Goal: Task Accomplishment & Management: Use online tool/utility

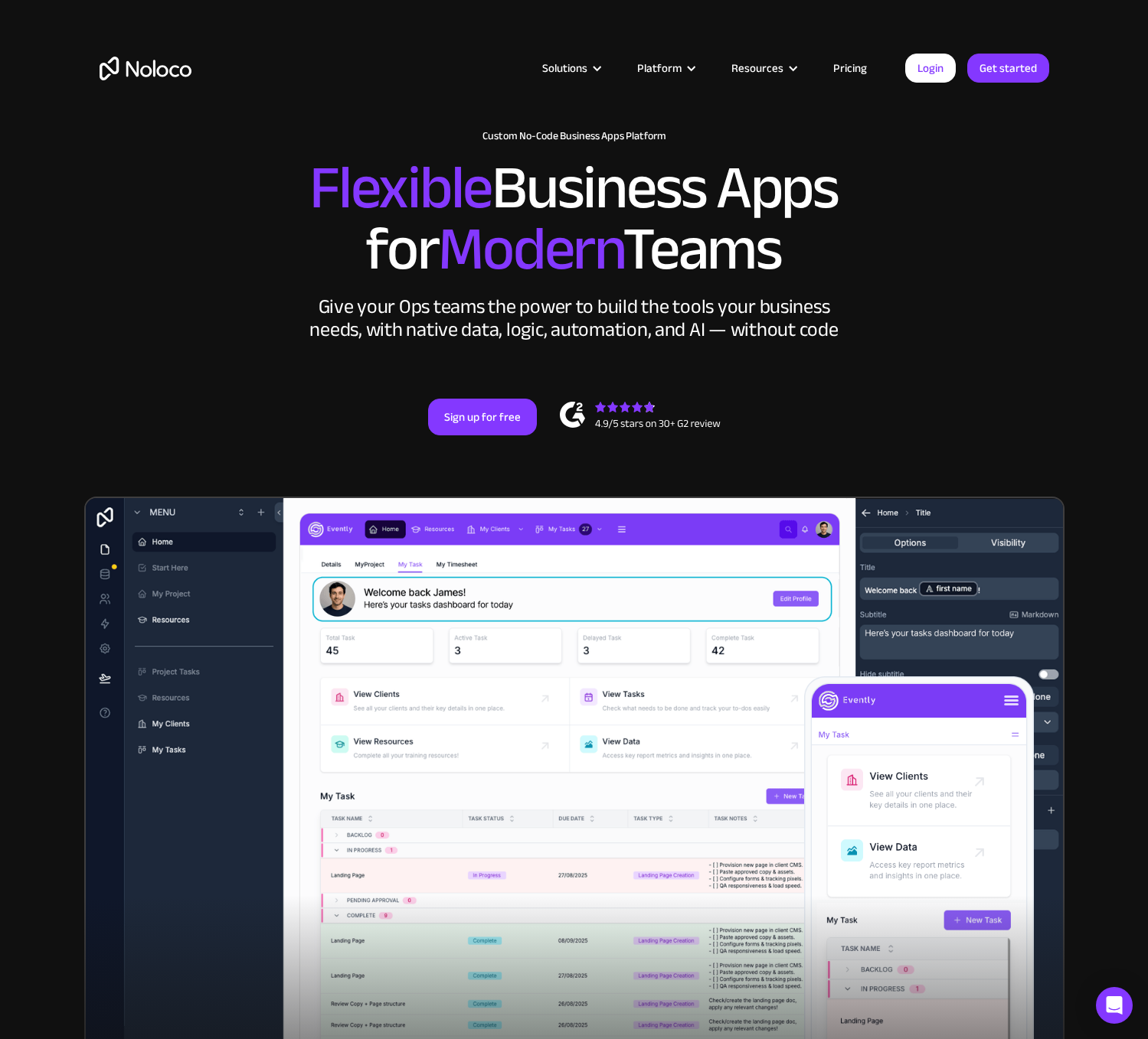
click at [870, 60] on link "Pricing" at bounding box center [850, 68] width 72 height 20
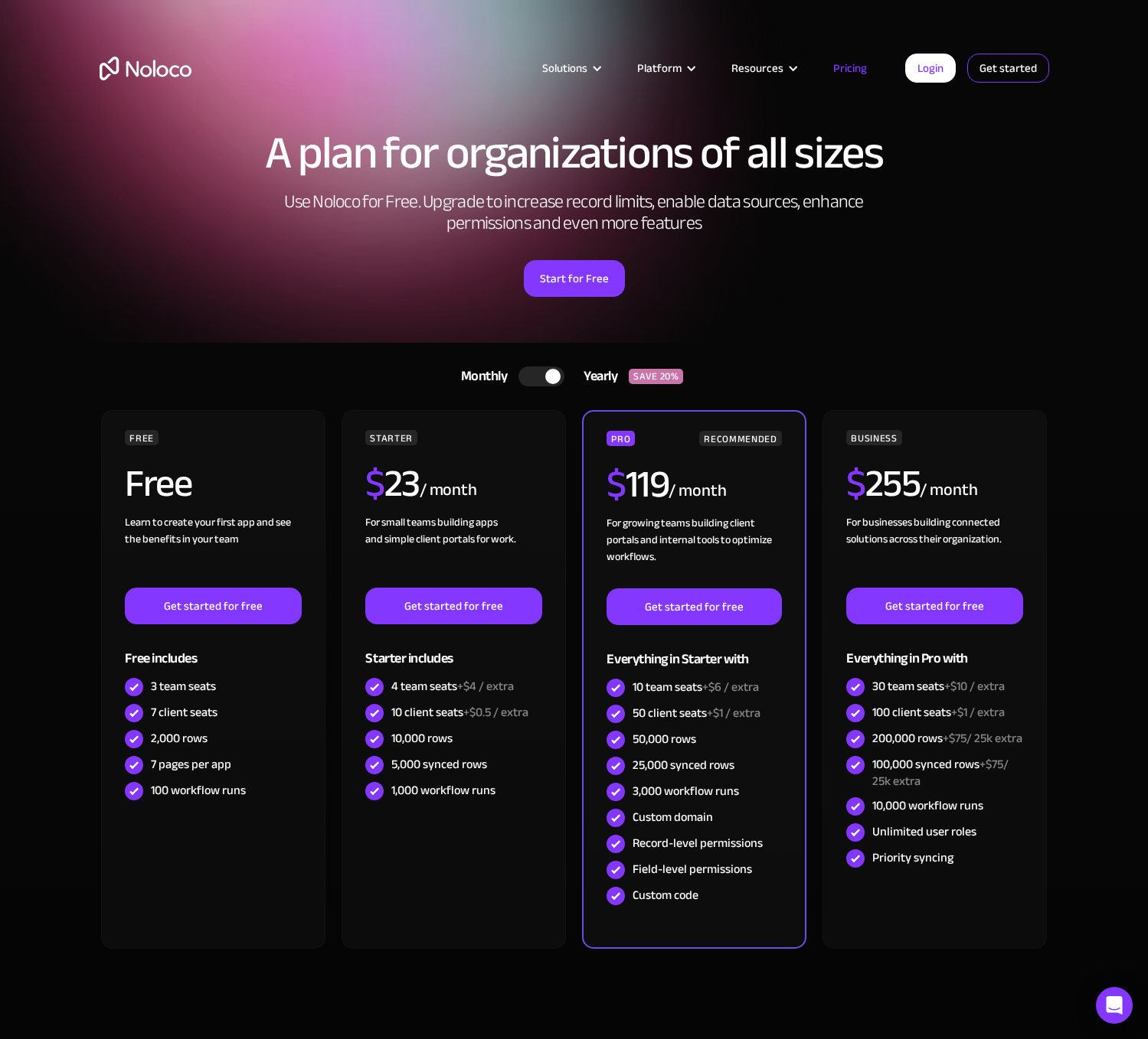
click at [995, 71] on link "Get started" at bounding box center [1008, 67] width 82 height 29
click at [995, 69] on link "Get started" at bounding box center [1008, 67] width 82 height 29
click at [935, 53] on link "Login" at bounding box center [930, 67] width 50 height 29
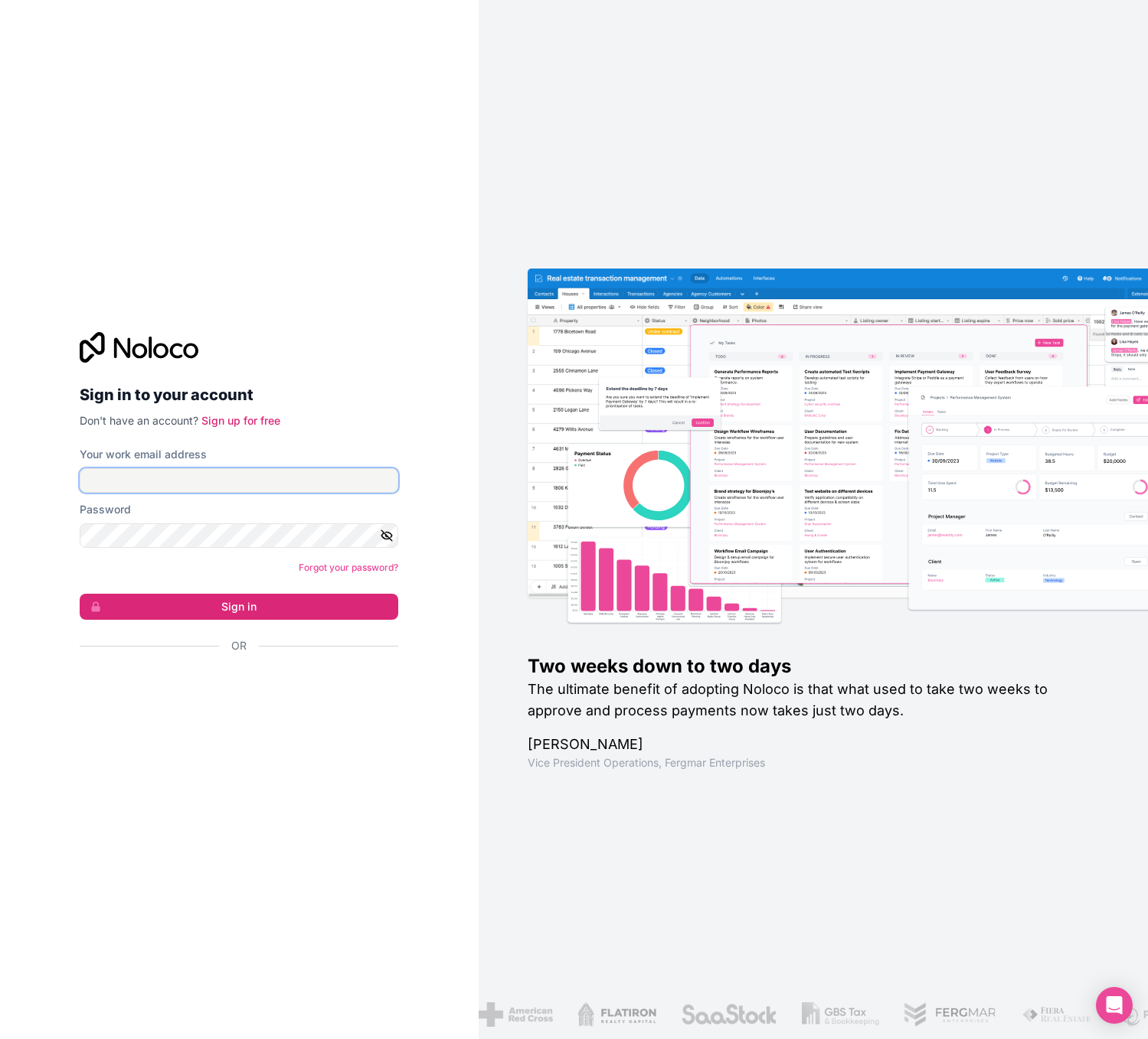
click at [277, 489] on input "Your work email address" at bounding box center [239, 481] width 319 height 25
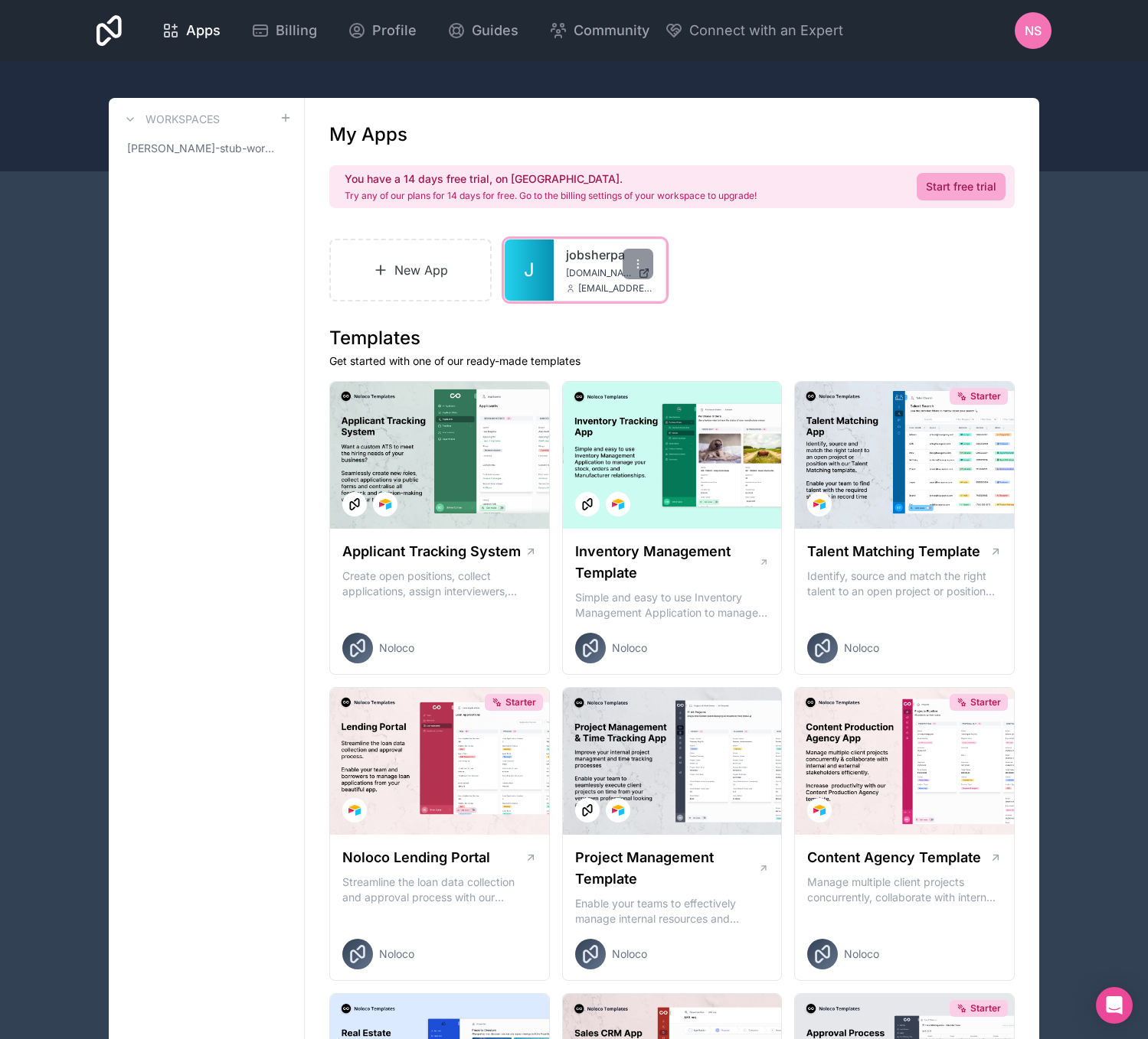
click at [575, 258] on link "jobsherpa" at bounding box center [609, 255] width 87 height 19
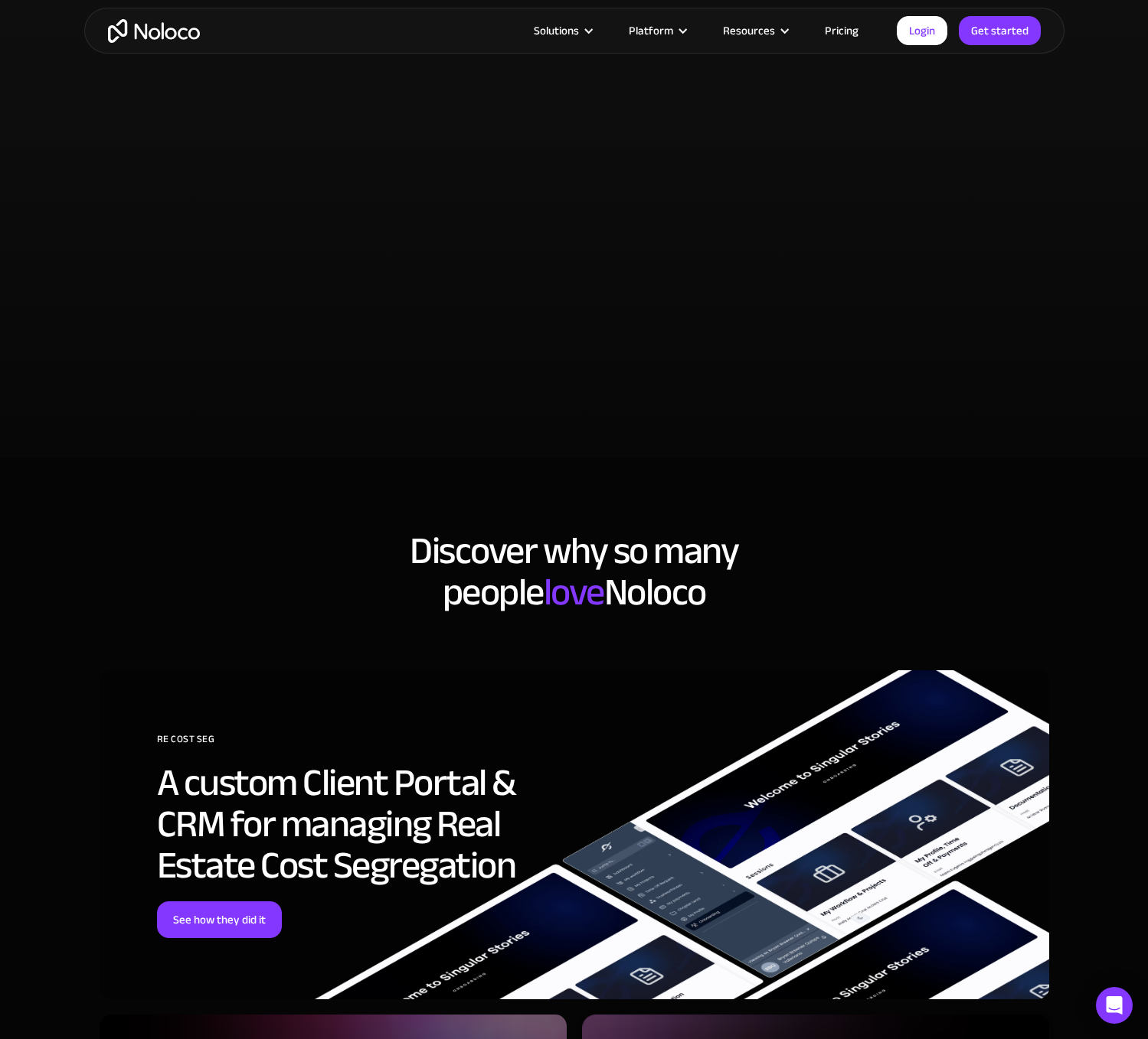
scroll to position [3440, 0]
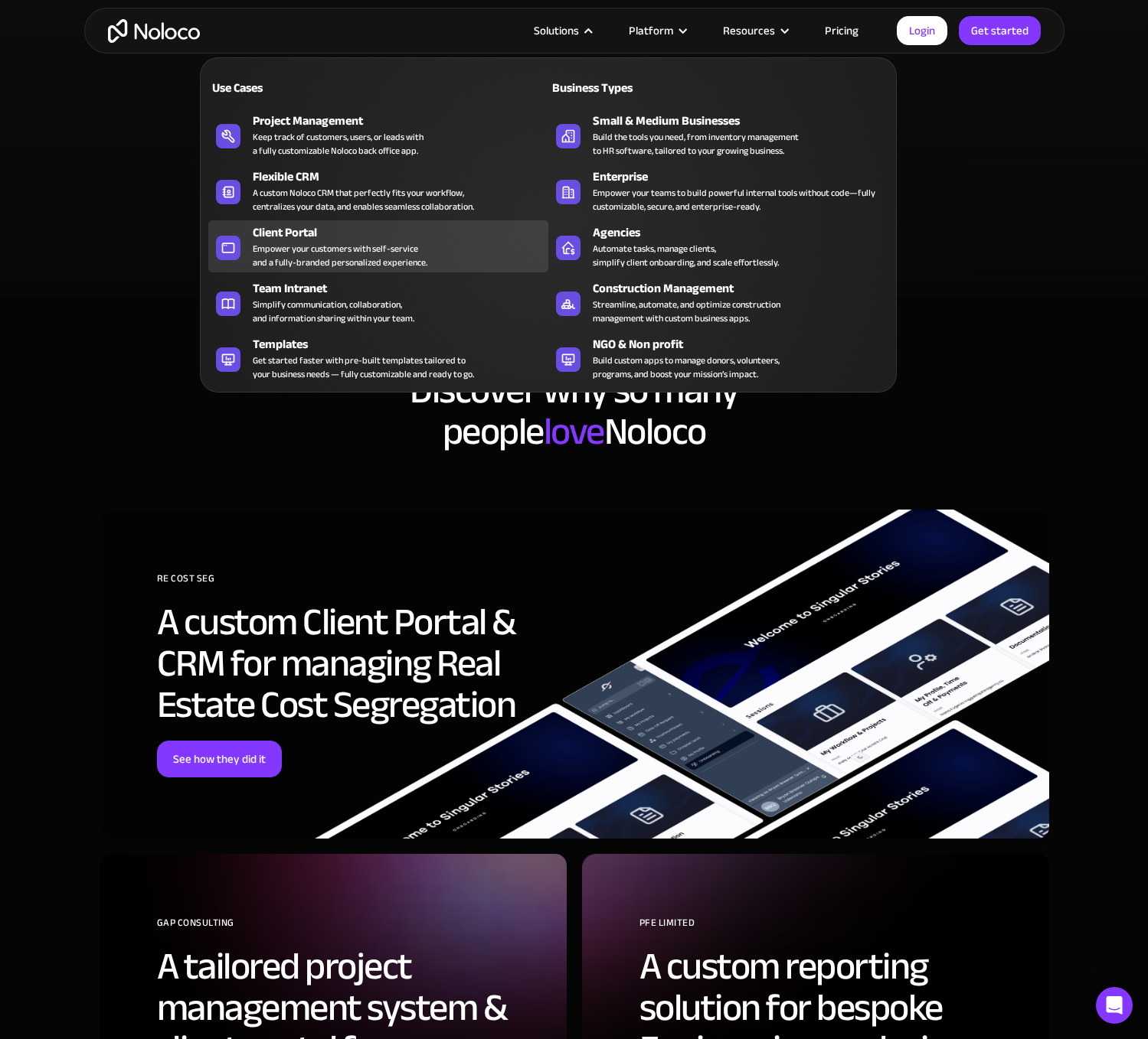
click at [288, 231] on div "Client Portal" at bounding box center [404, 233] width 302 height 19
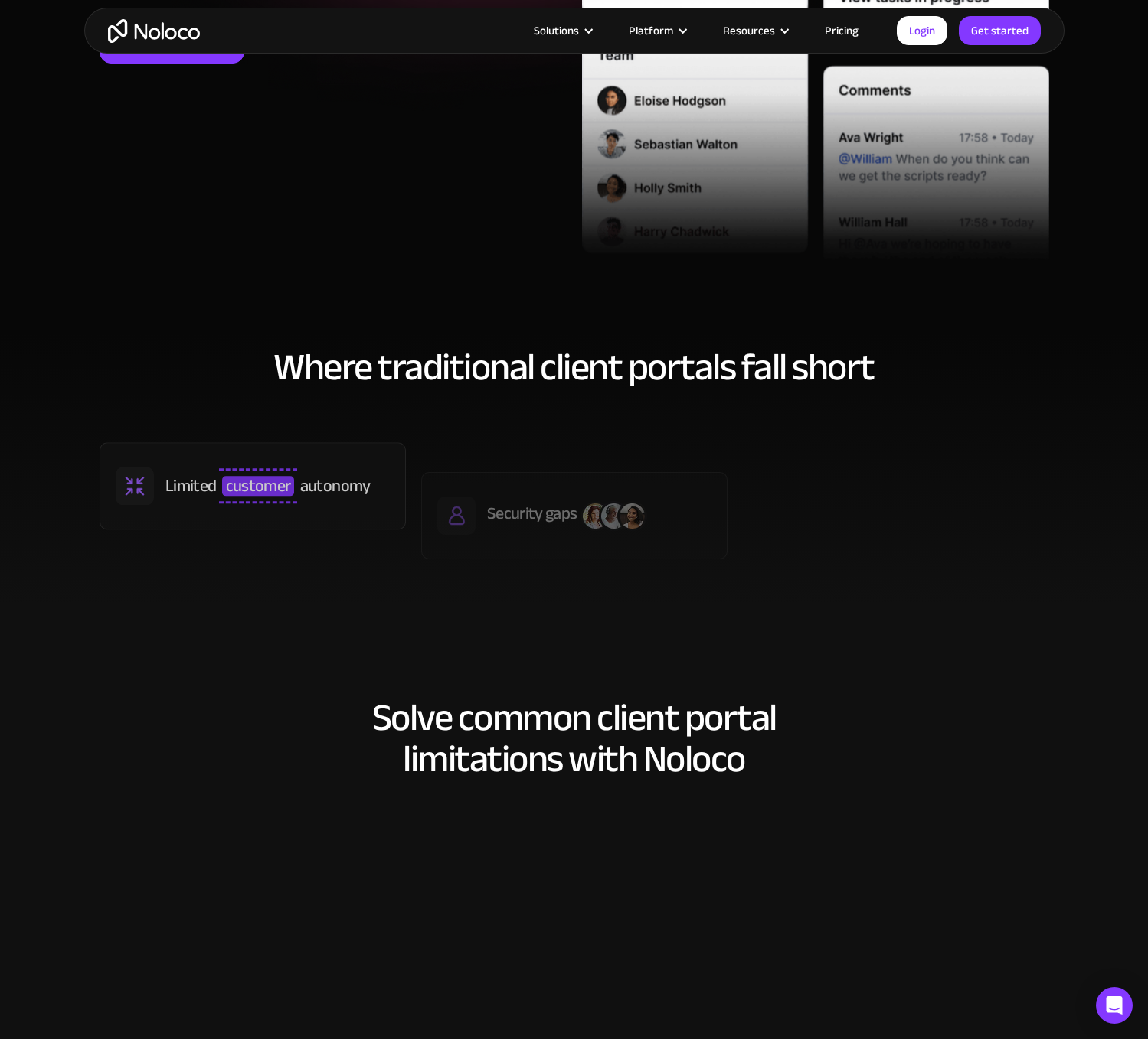
scroll to position [549, 0]
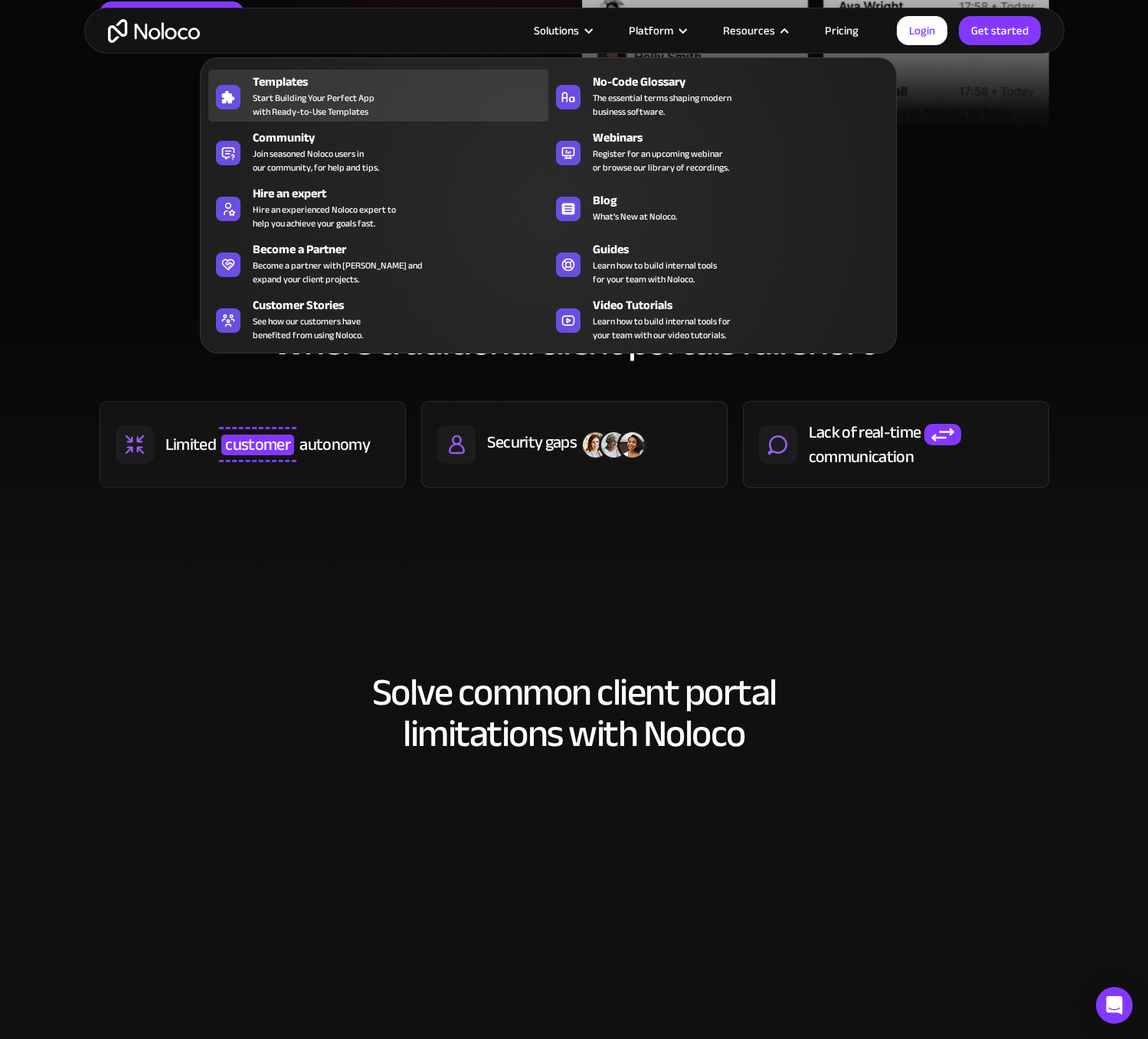
click at [339, 91] on span "Start Building Your Perfect App with Ready-to-Use Templates" at bounding box center [313, 105] width 121 height 28
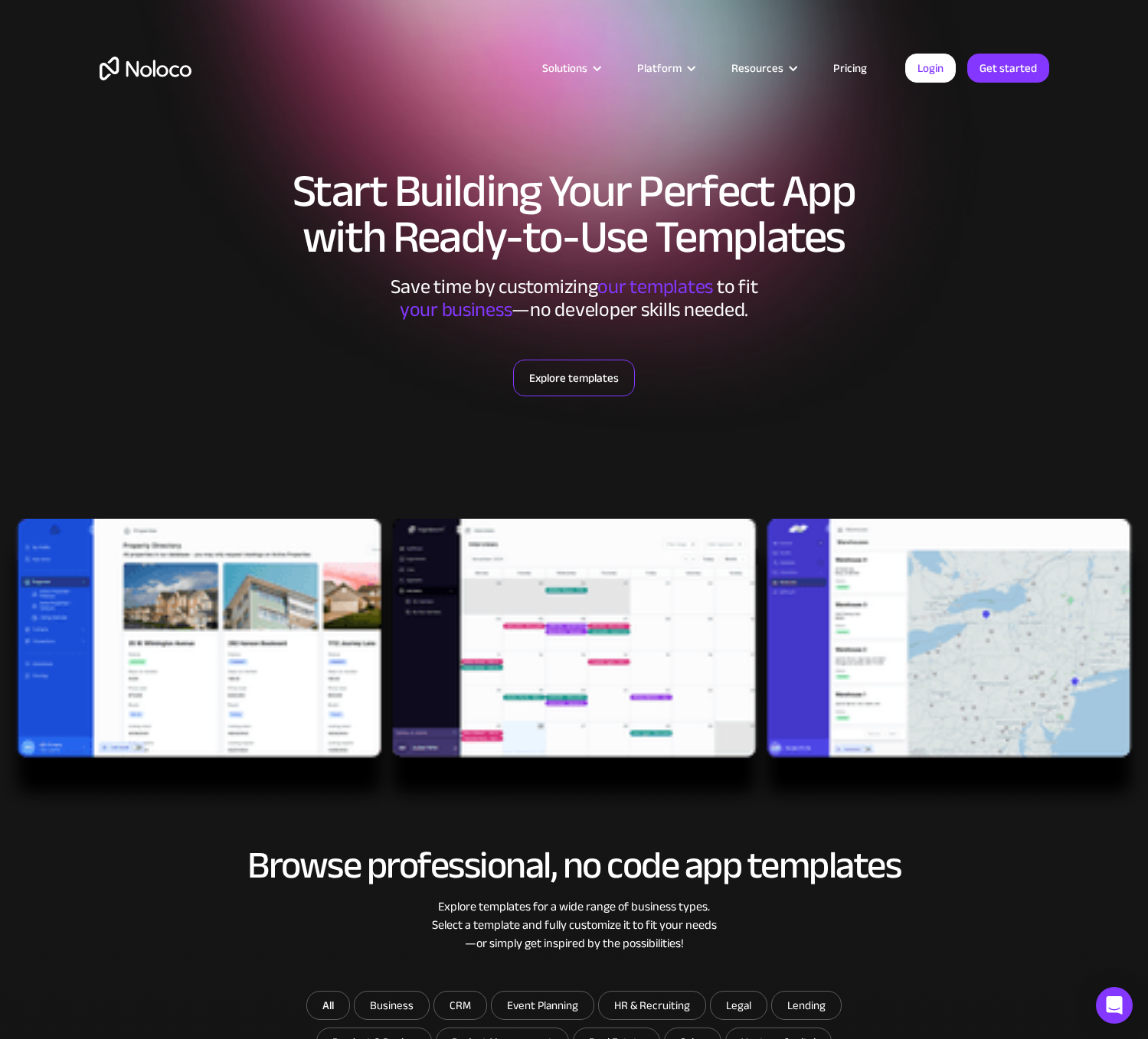
click at [596, 374] on link "Explore templates" at bounding box center [574, 378] width 121 height 37
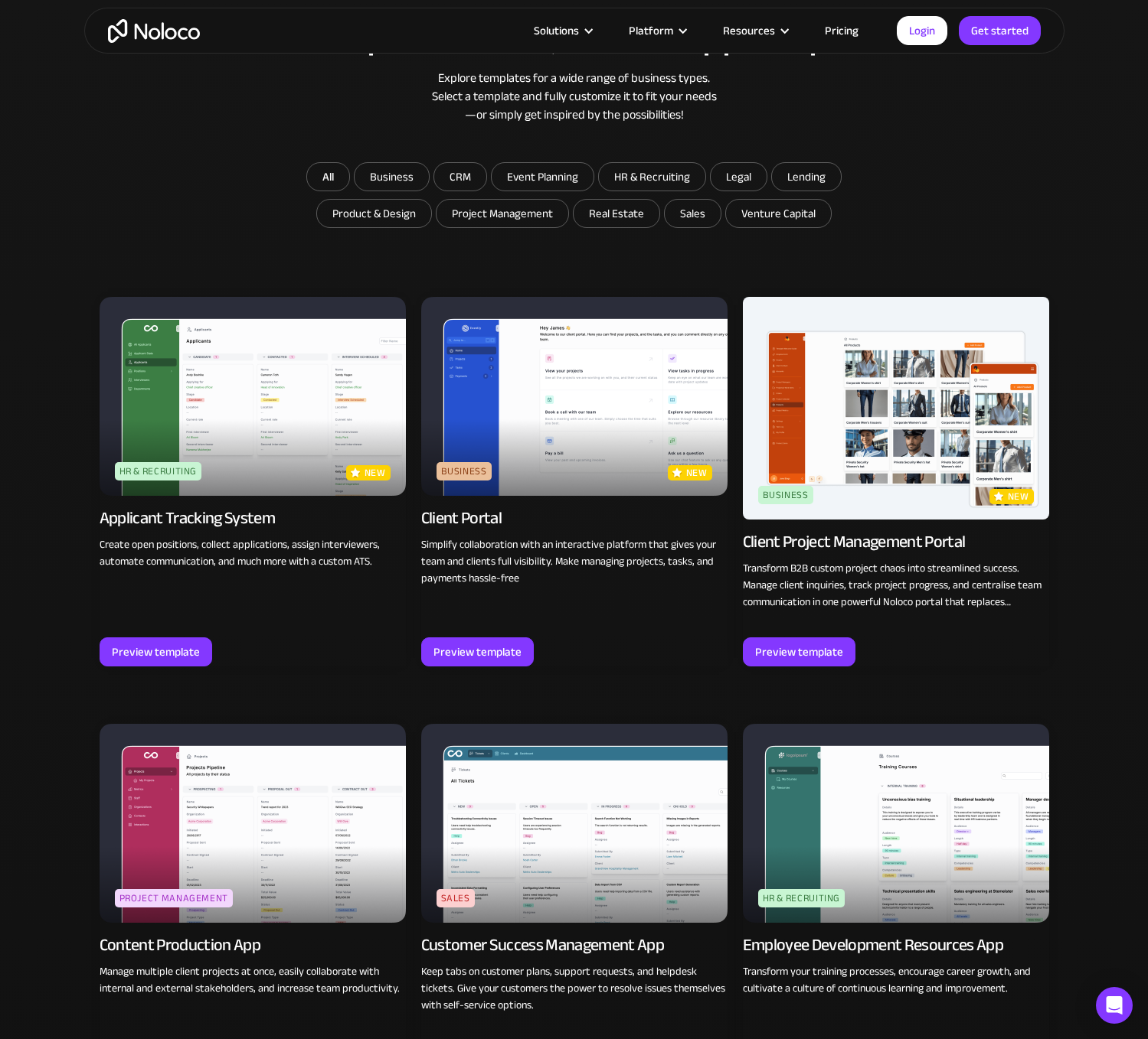
scroll to position [830, 0]
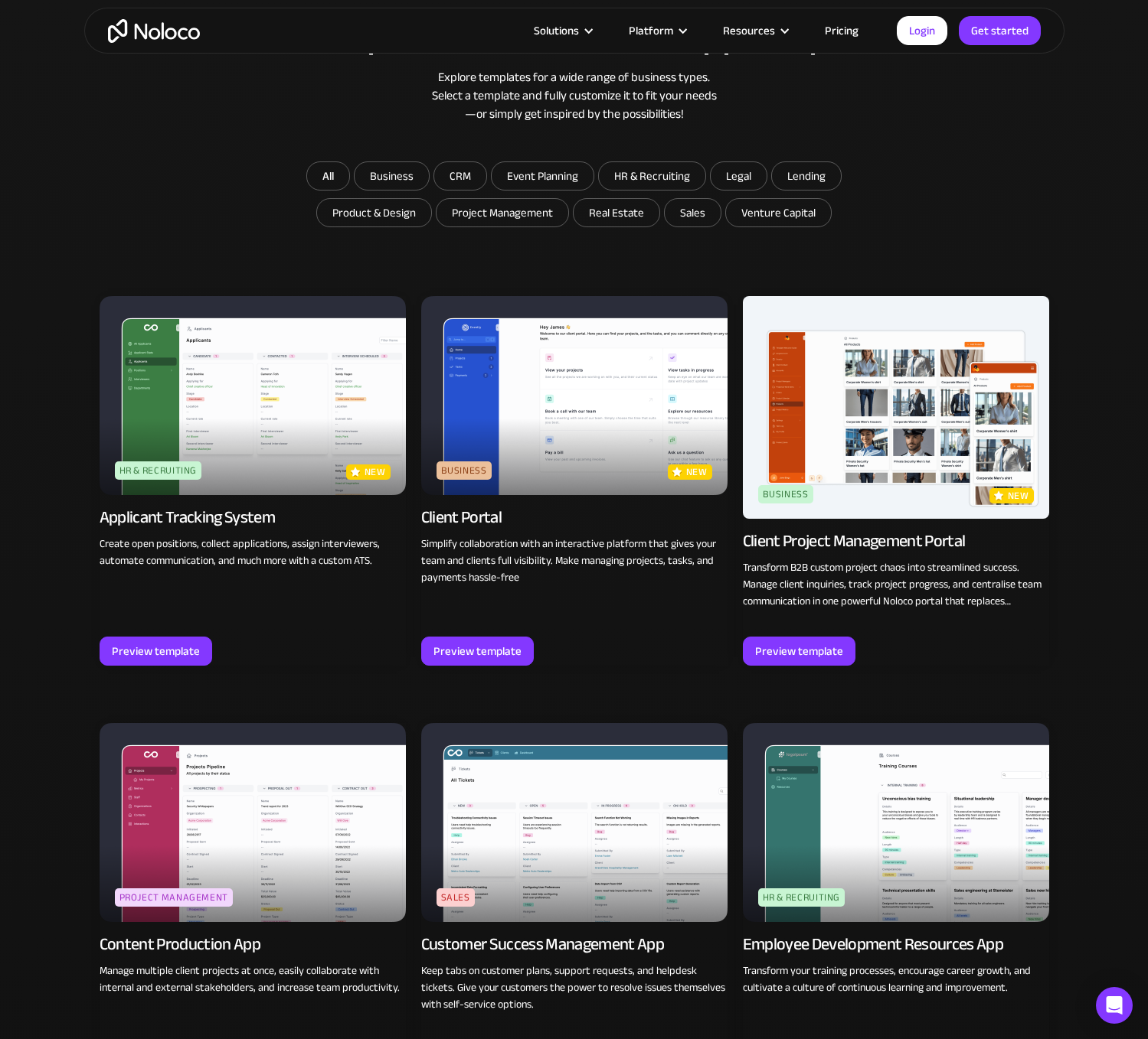
click at [564, 437] on img at bounding box center [574, 396] width 306 height 199
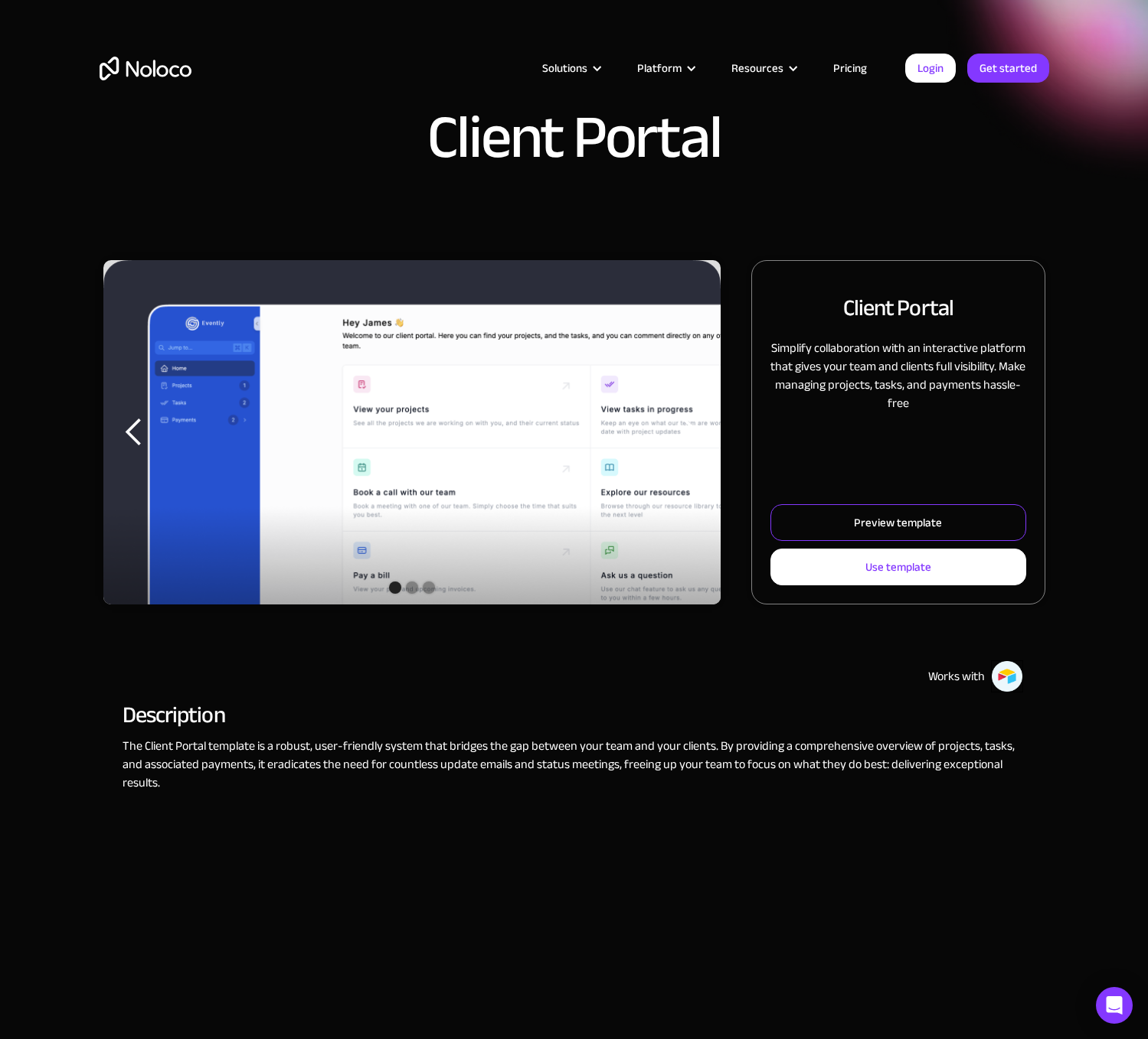
click at [893, 524] on div "Preview template" at bounding box center [897, 523] width 88 height 20
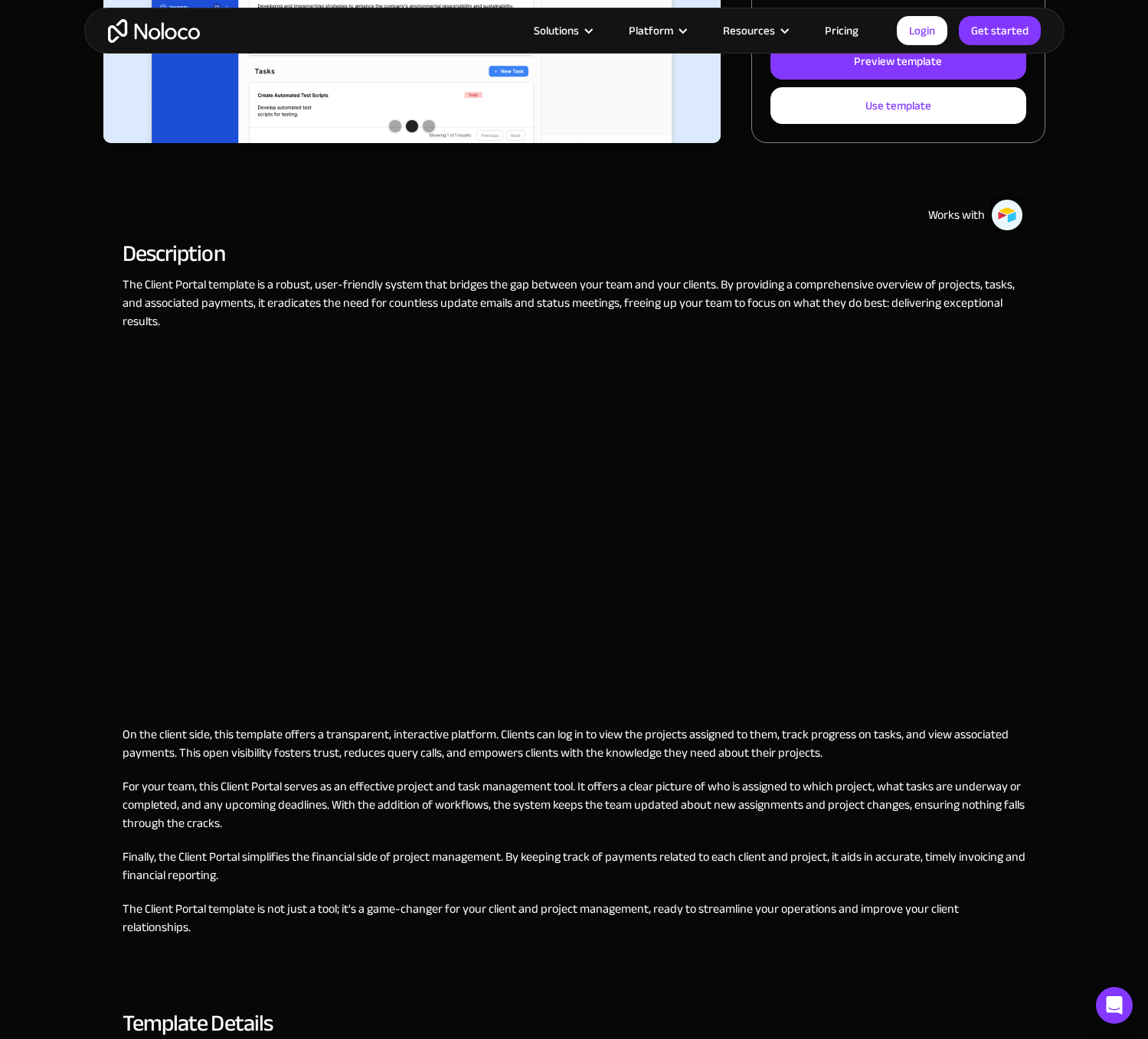
scroll to position [463, 0]
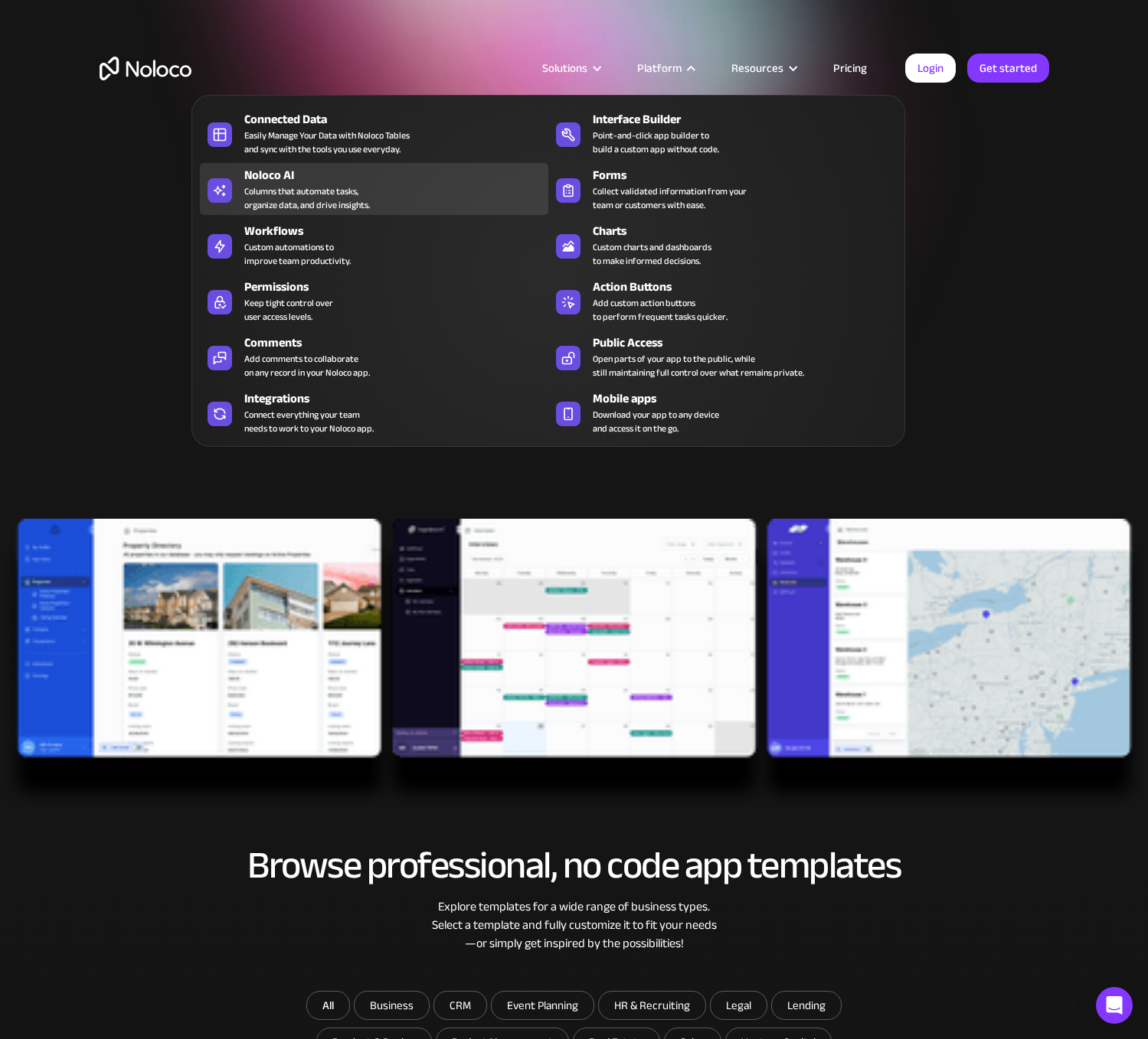
click at [292, 186] on div "Columns that automate tasks, organize data, and drive insights." at bounding box center [306, 198] width 125 height 28
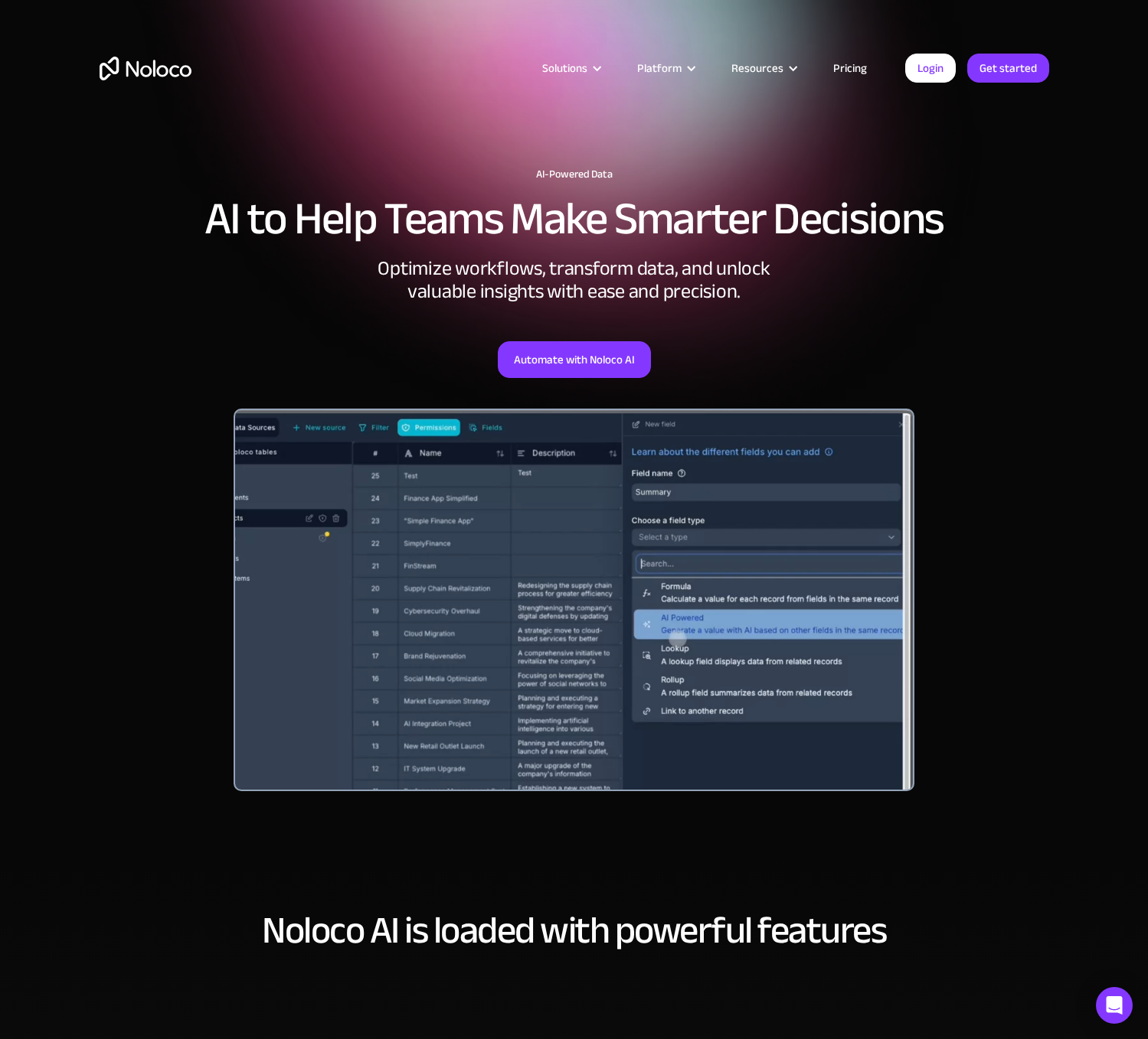
click at [541, 536] on div at bounding box center [574, 600] width 681 height 383
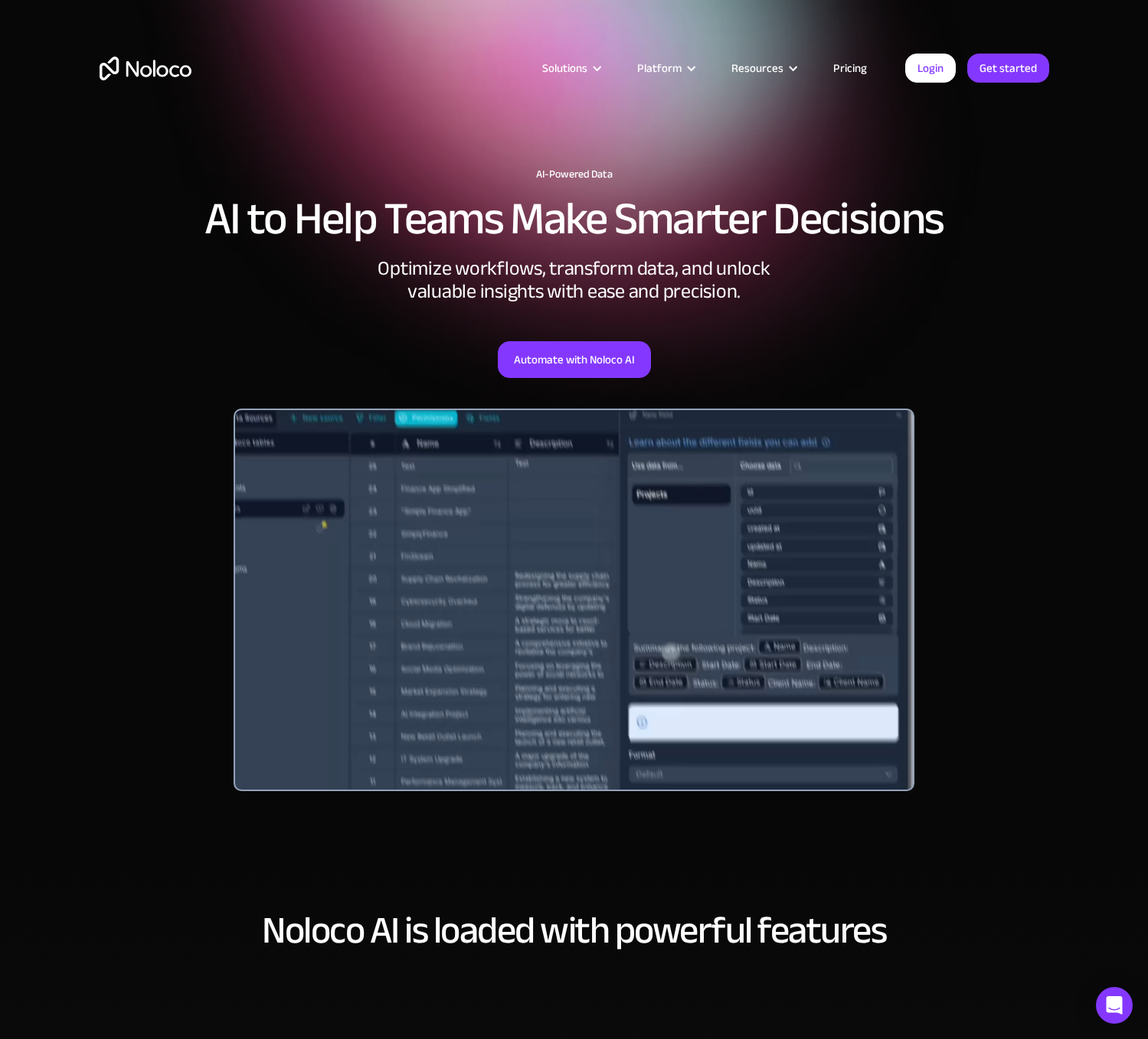
click at [777, 537] on div at bounding box center [574, 600] width 681 height 383
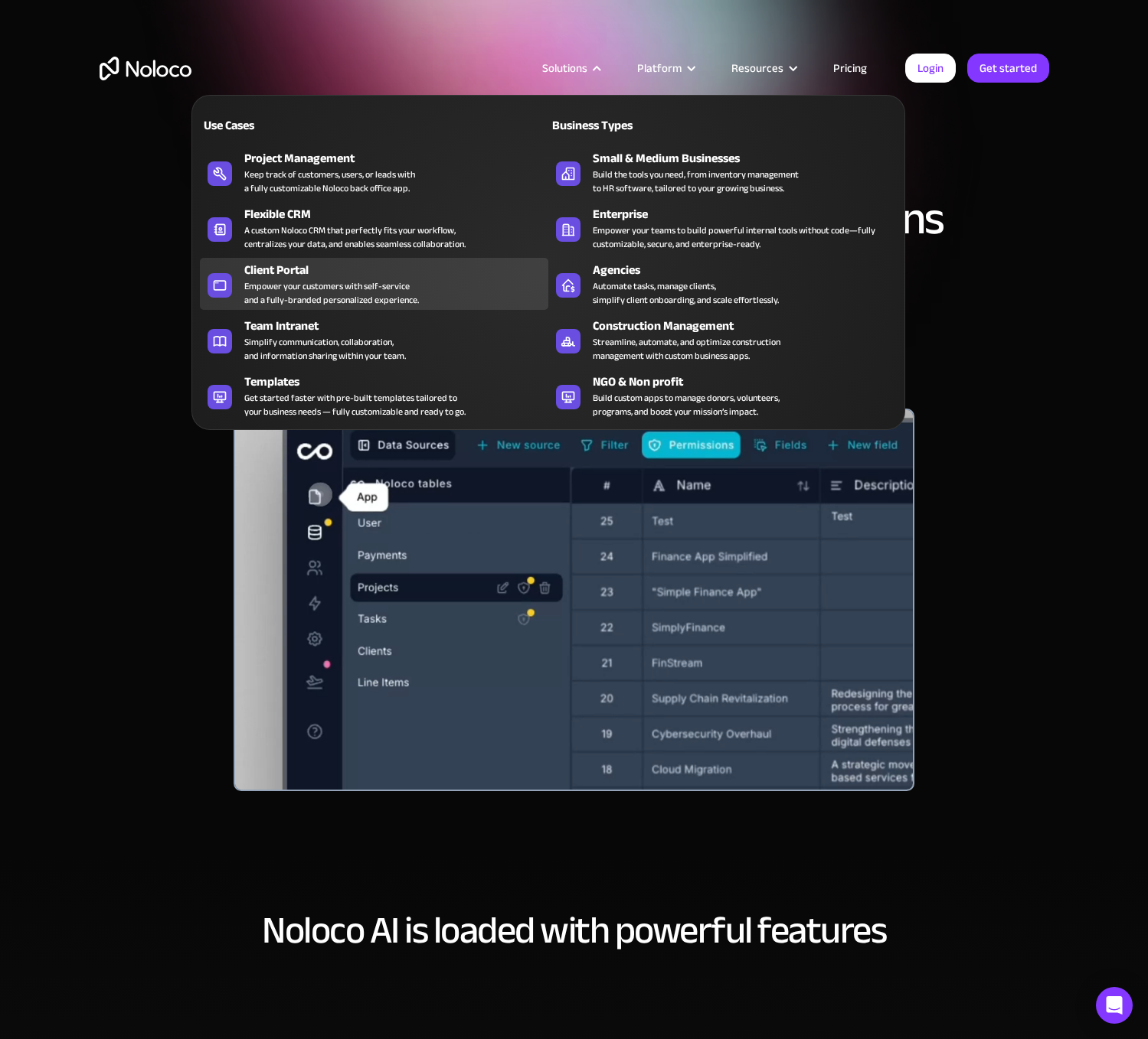
click at [354, 290] on div "Empower your customers with self-service and a fully-branded personalized exper…" at bounding box center [331, 293] width 175 height 28
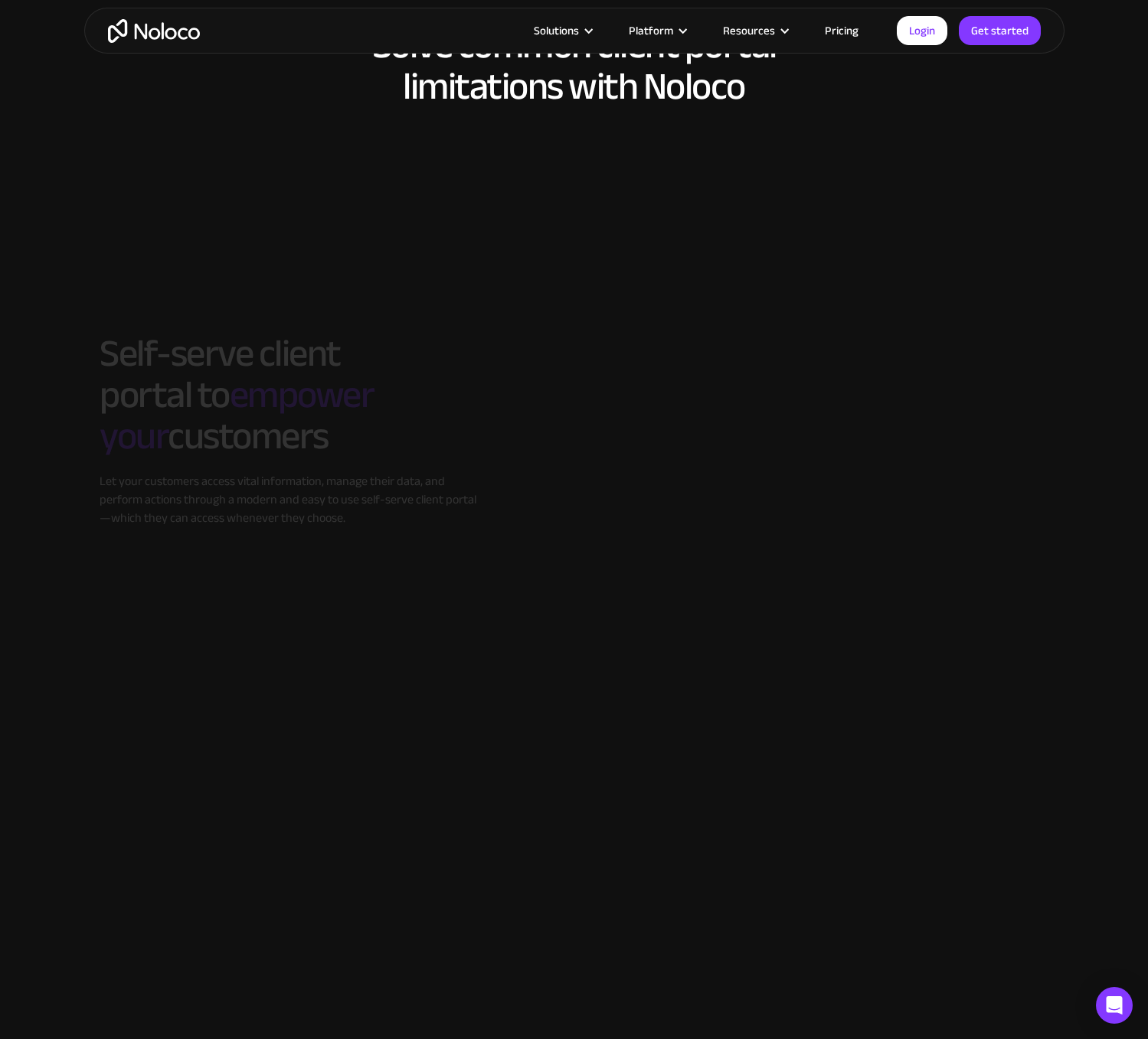
scroll to position [1222, 0]
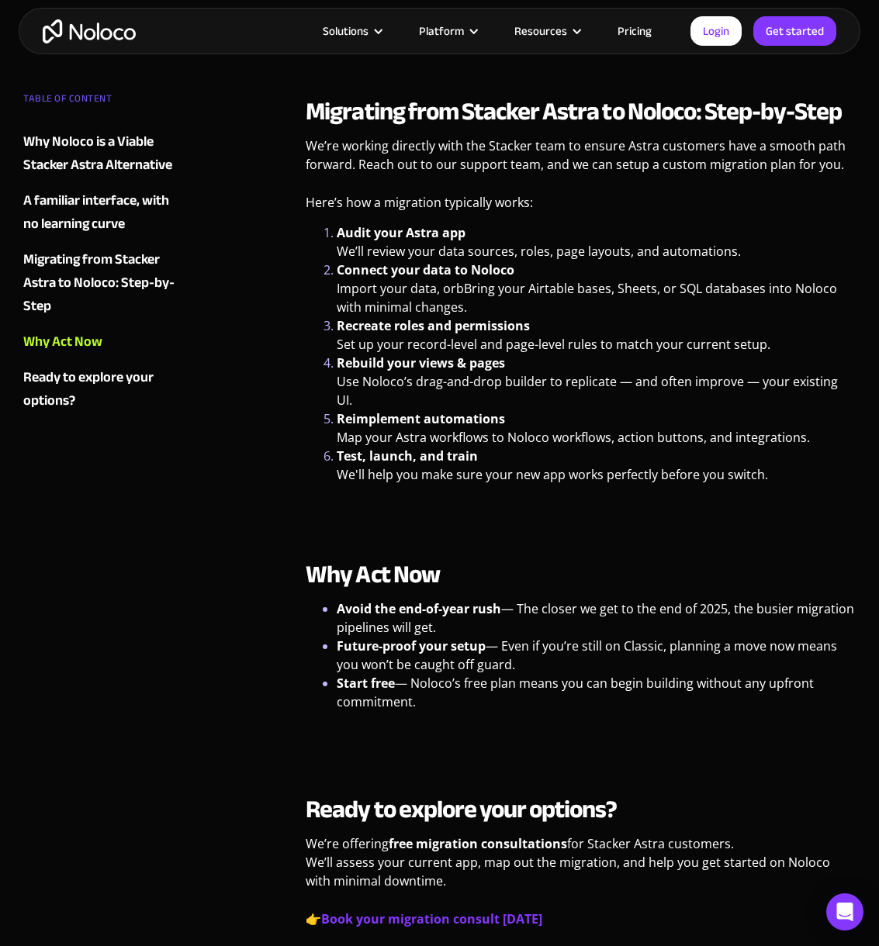
scroll to position [2115, 0]
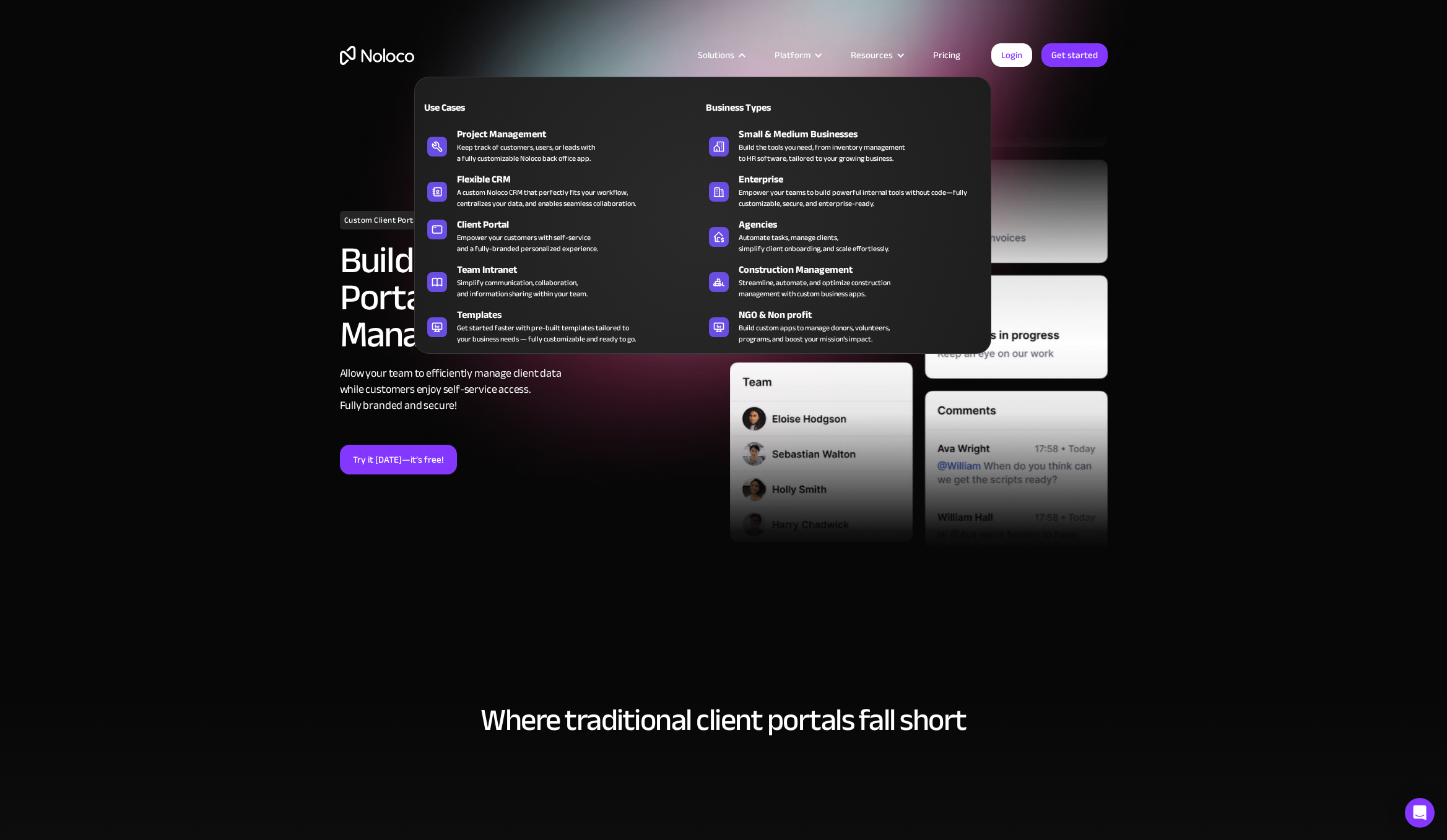
click at [730, 55] on div "Solutions" at bounding box center [716, 55] width 37 height 16
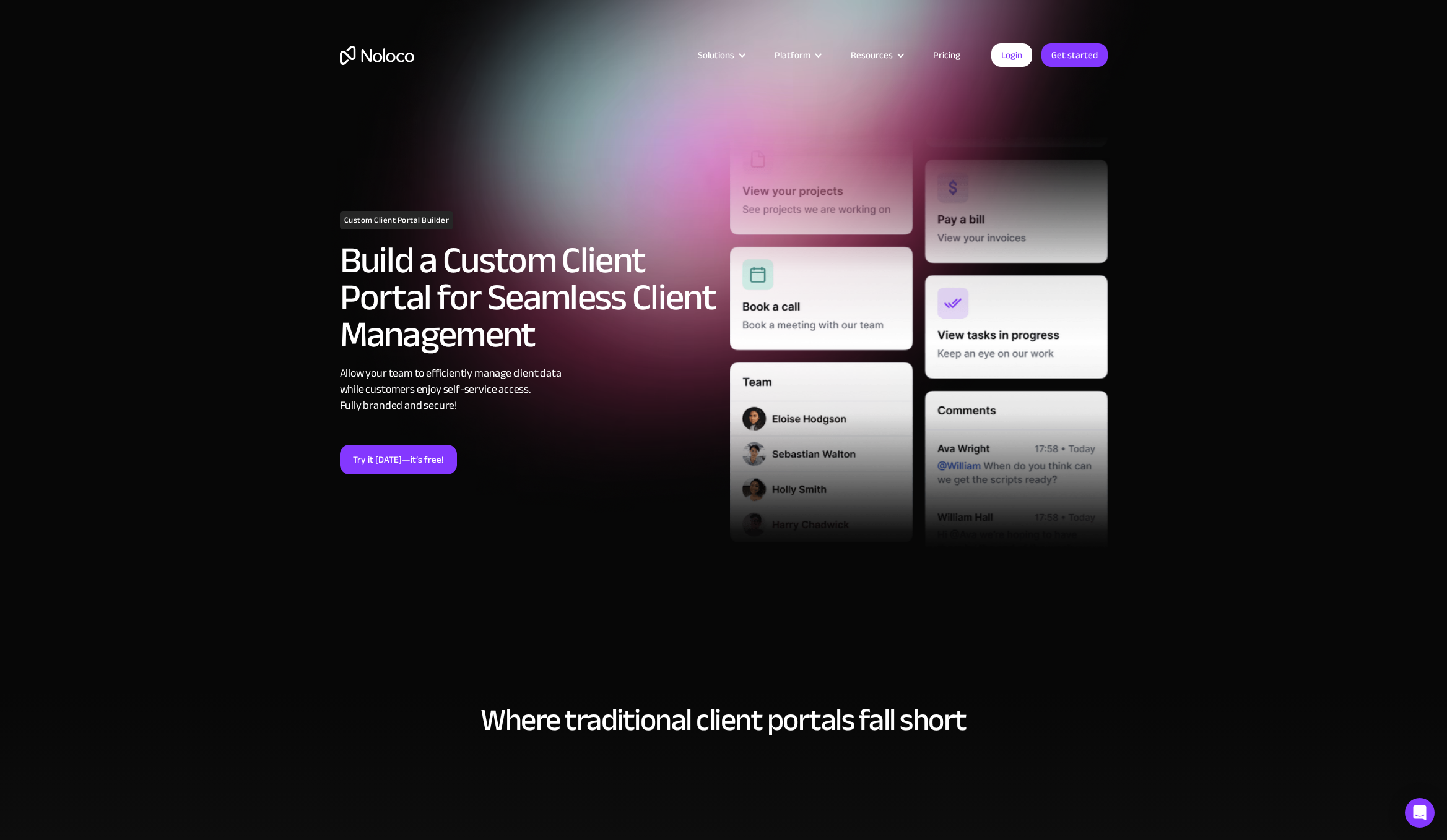
click at [734, 53] on div "Solutions" at bounding box center [716, 55] width 37 height 16
click at [1012, 58] on link "Login" at bounding box center [1011, 54] width 41 height 23
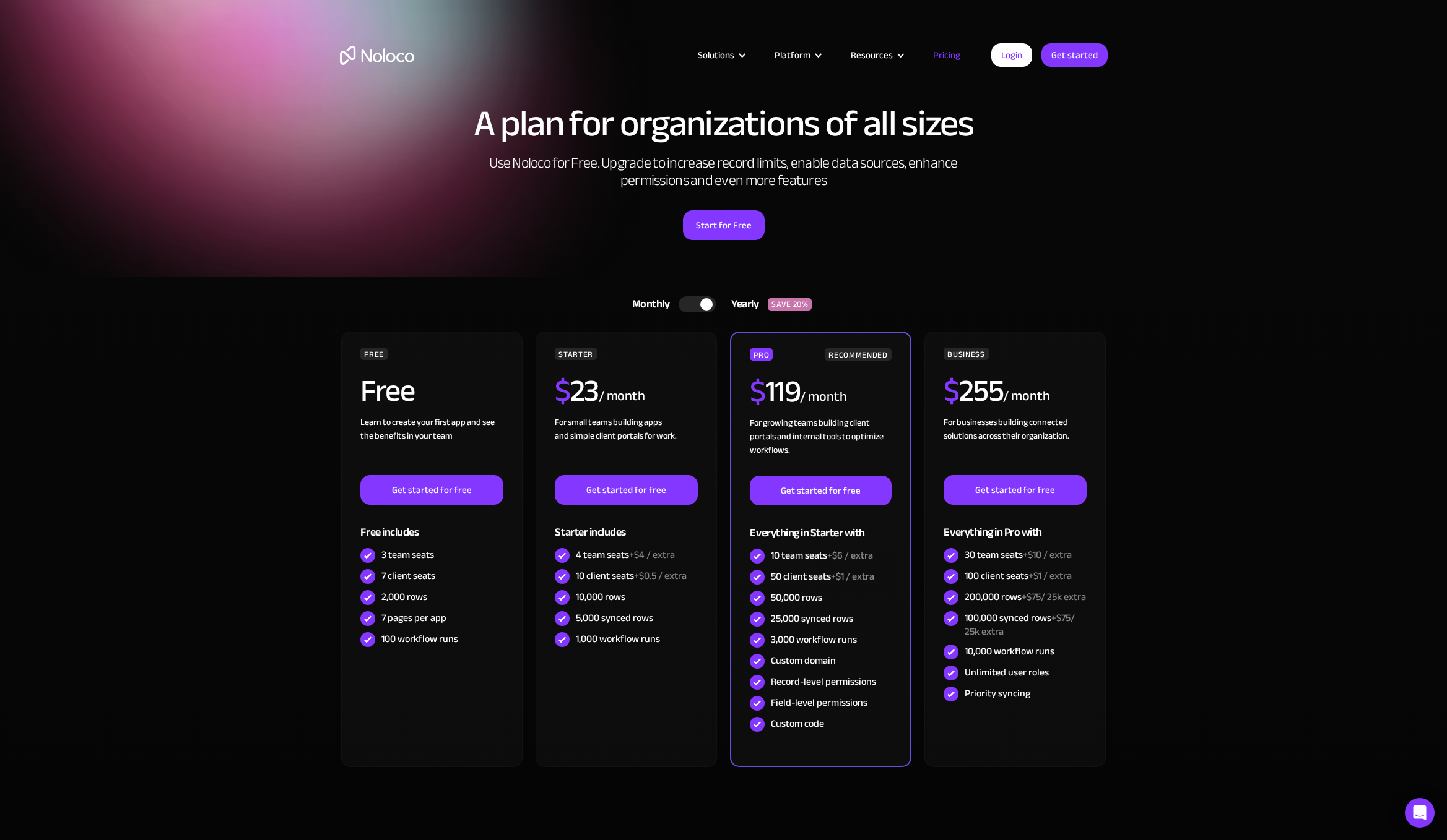
click at [777, 266] on section "A plan for organizations of all sizes Use Noloco for Free. Upgrade to increase …" at bounding box center [723, 139] width 1447 height 278
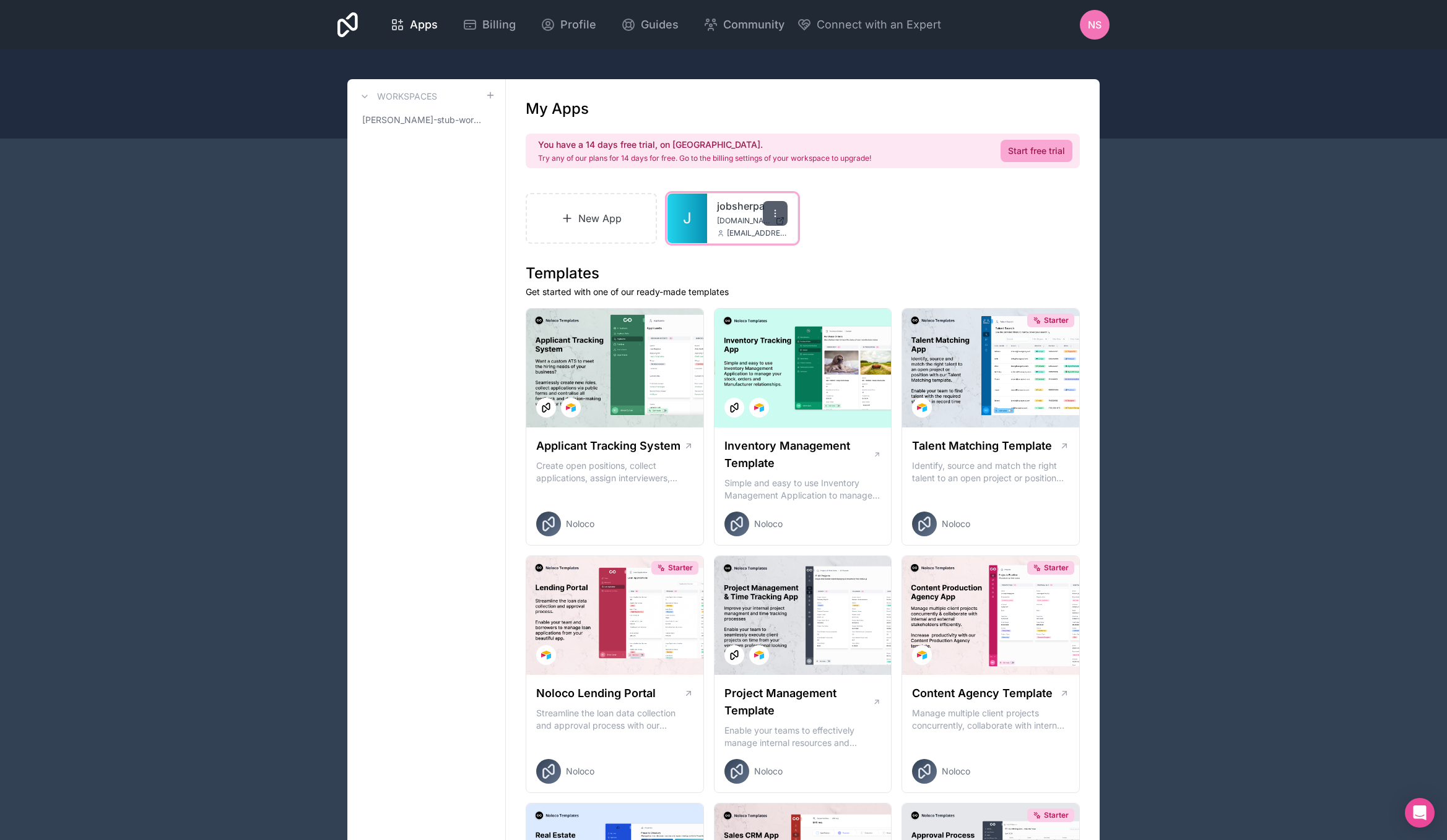
click at [777, 214] on icon at bounding box center [775, 213] width 10 height 10
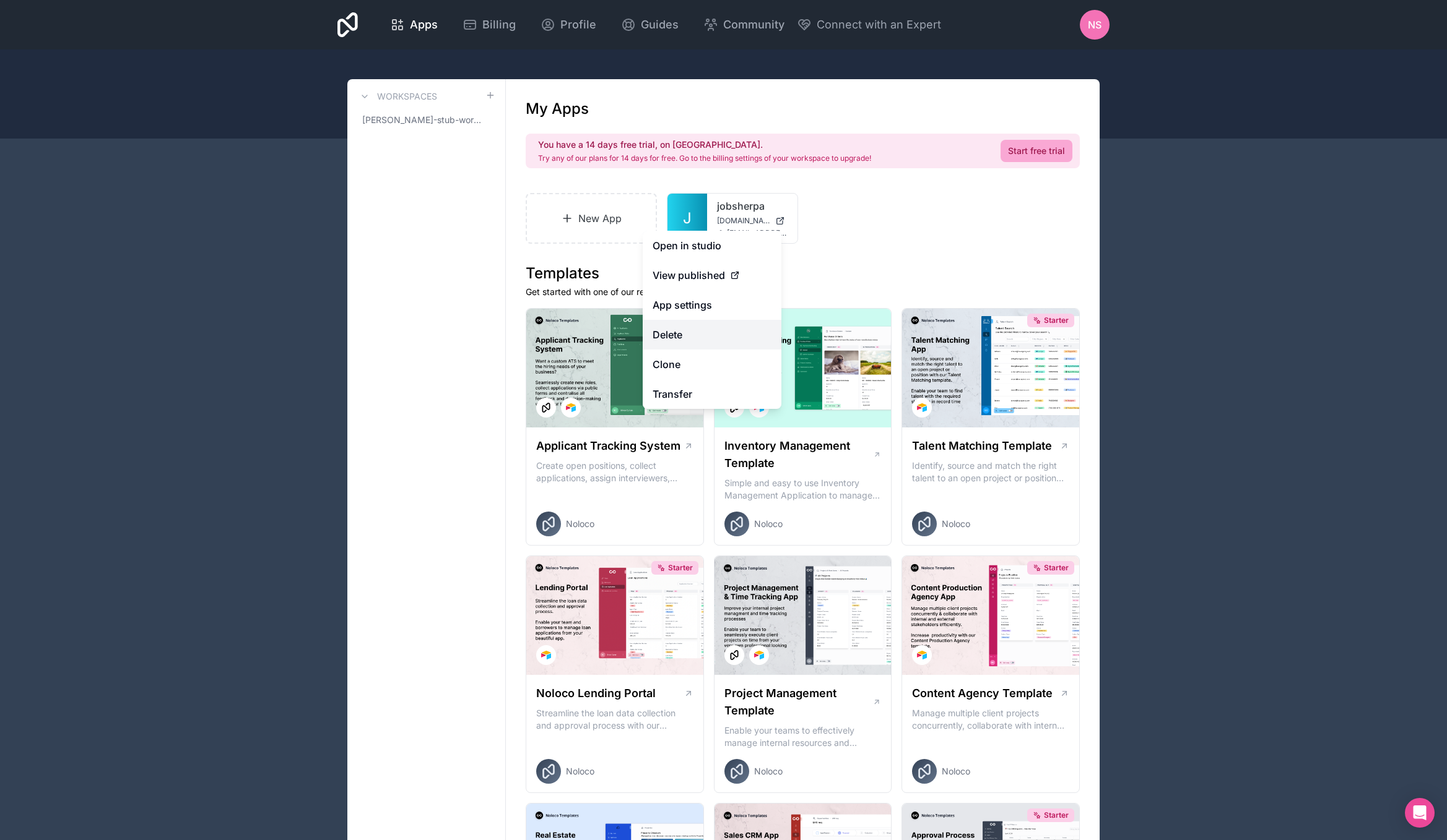
click at [688, 330] on button "Delete" at bounding box center [712, 334] width 139 height 30
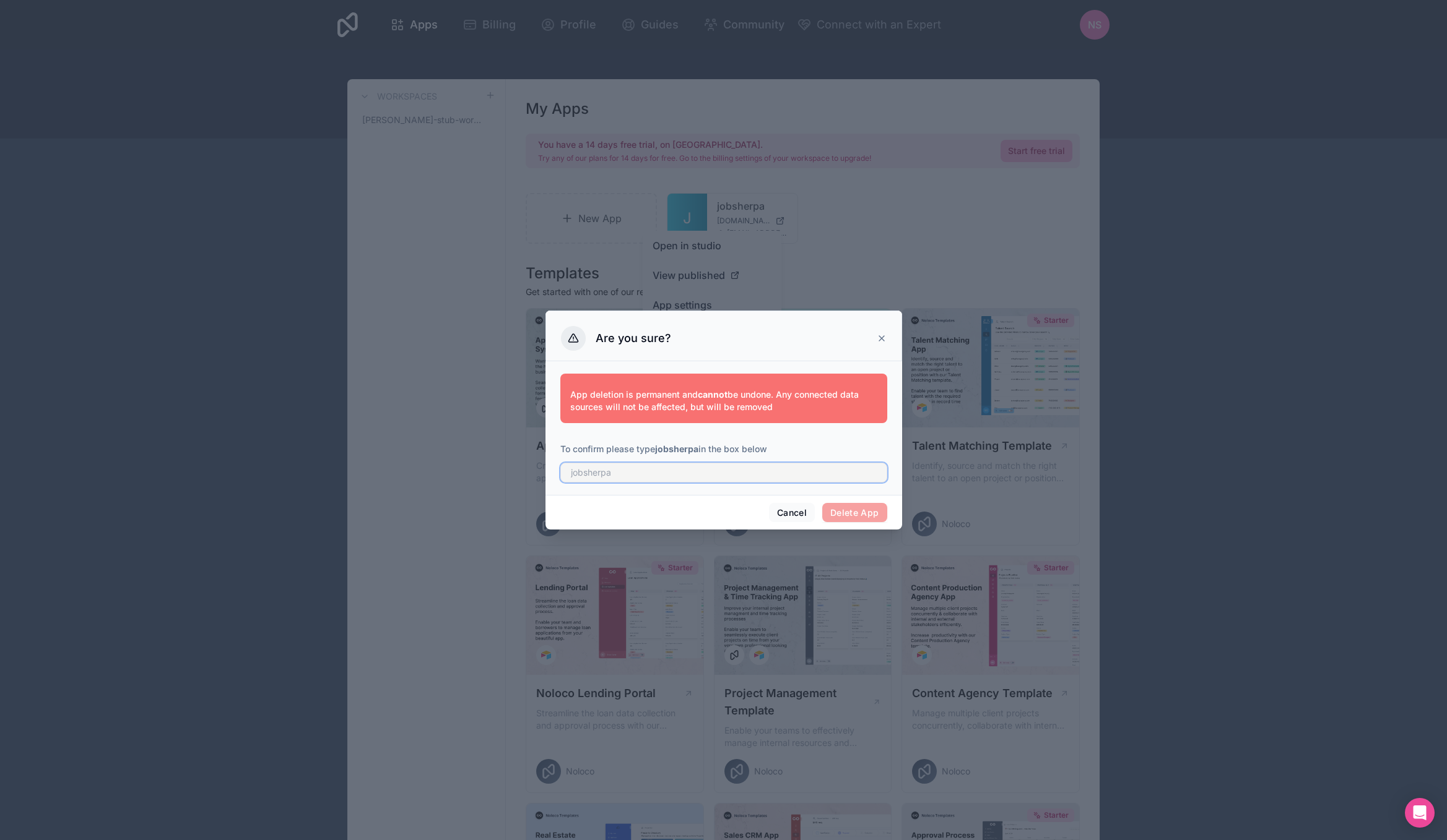
click at [669, 478] on input "text" at bounding box center [724, 472] width 327 height 20
click at [672, 447] on strong "jobsherpa" at bounding box center [677, 448] width 43 height 10
copy strong "jobsherpa"
click at [656, 472] on input "text" at bounding box center [724, 472] width 327 height 20
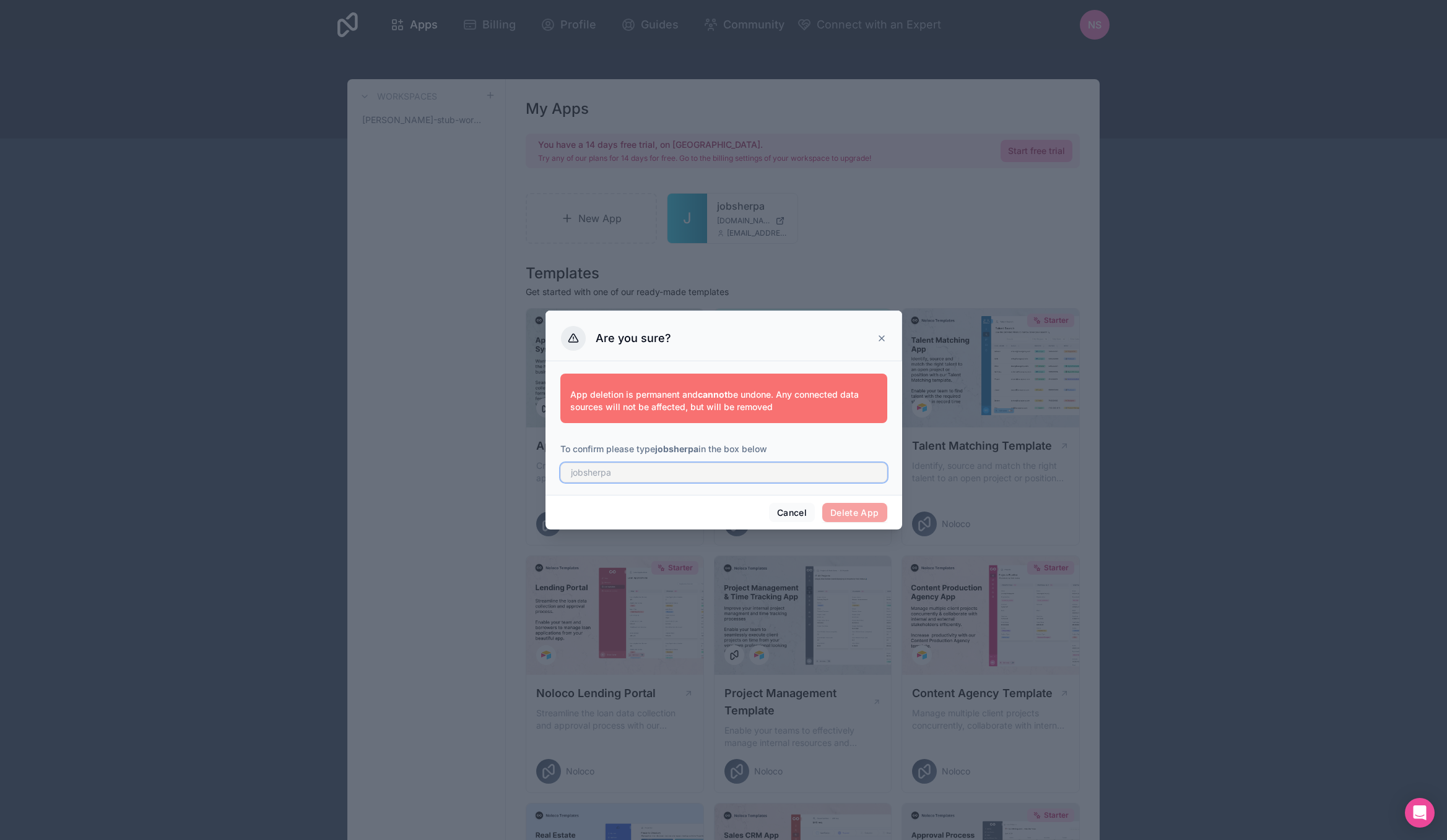
paste input "jobsherpa"
type input "jobsherpa"
click at [852, 503] on button "Delete App" at bounding box center [854, 513] width 65 height 20
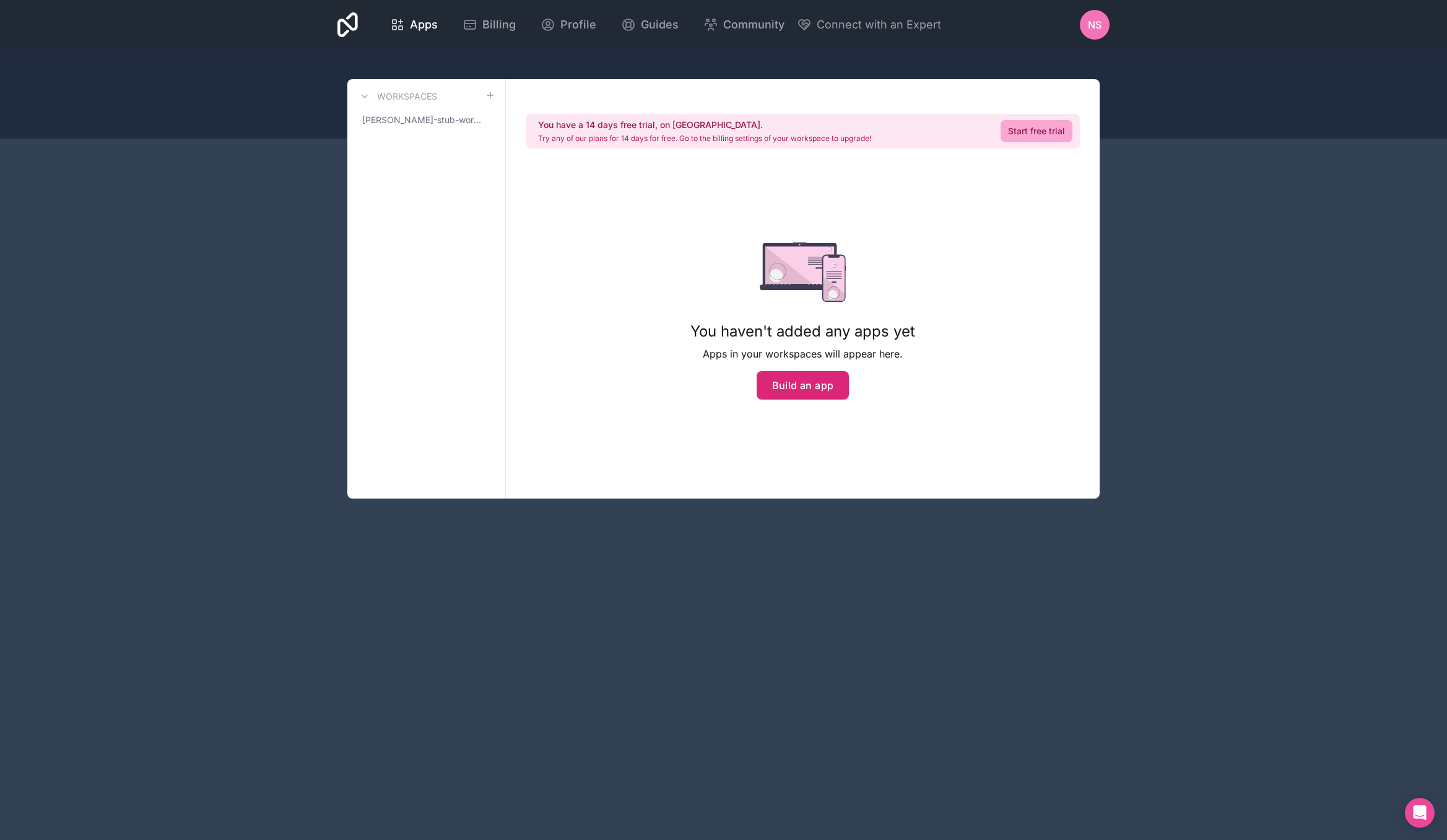
click at [800, 393] on button "Build an app" at bounding box center [803, 385] width 93 height 29
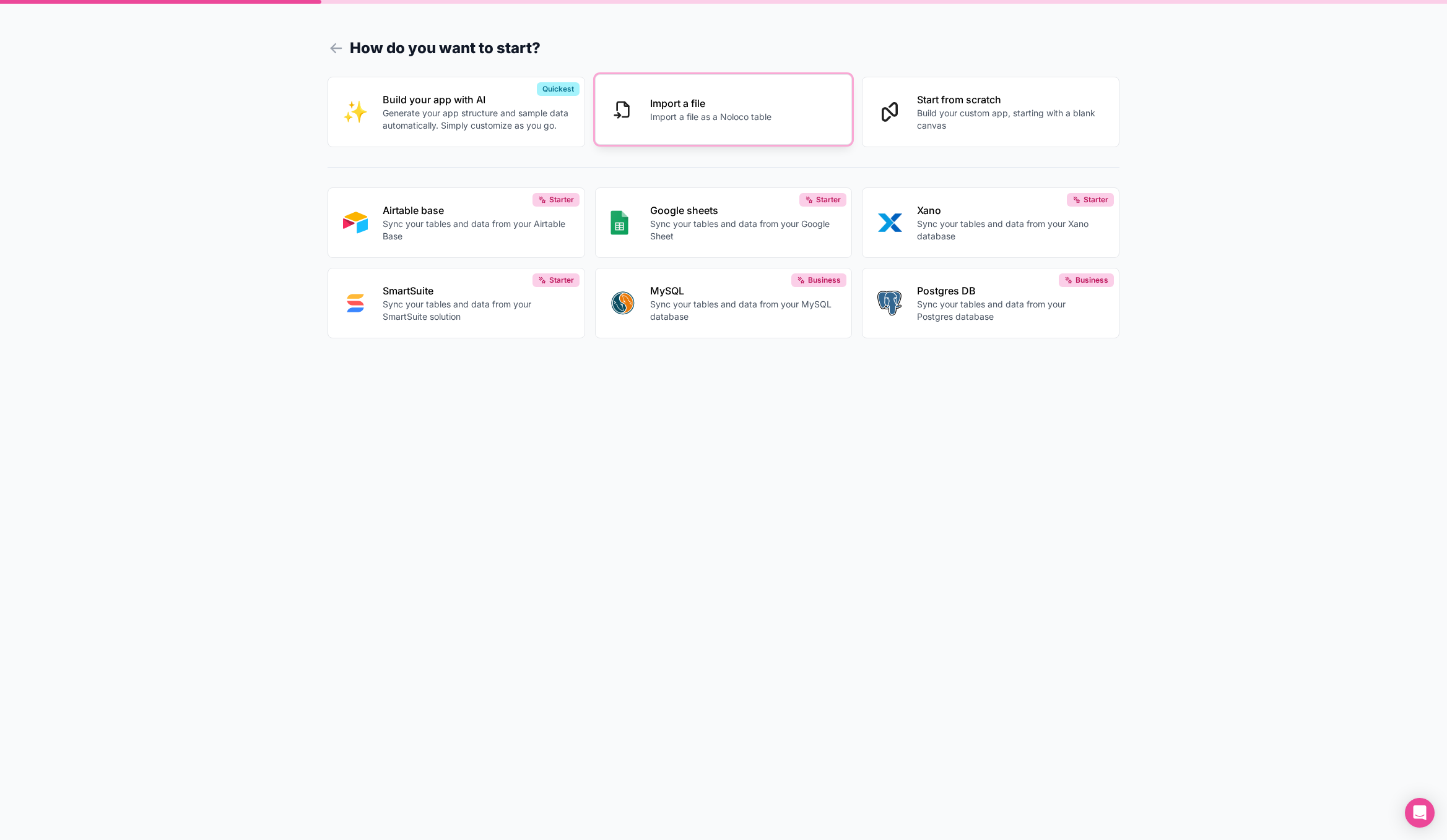
click at [772, 124] on button "Import a file Import a file as a Noloco table" at bounding box center [724, 109] width 258 height 70
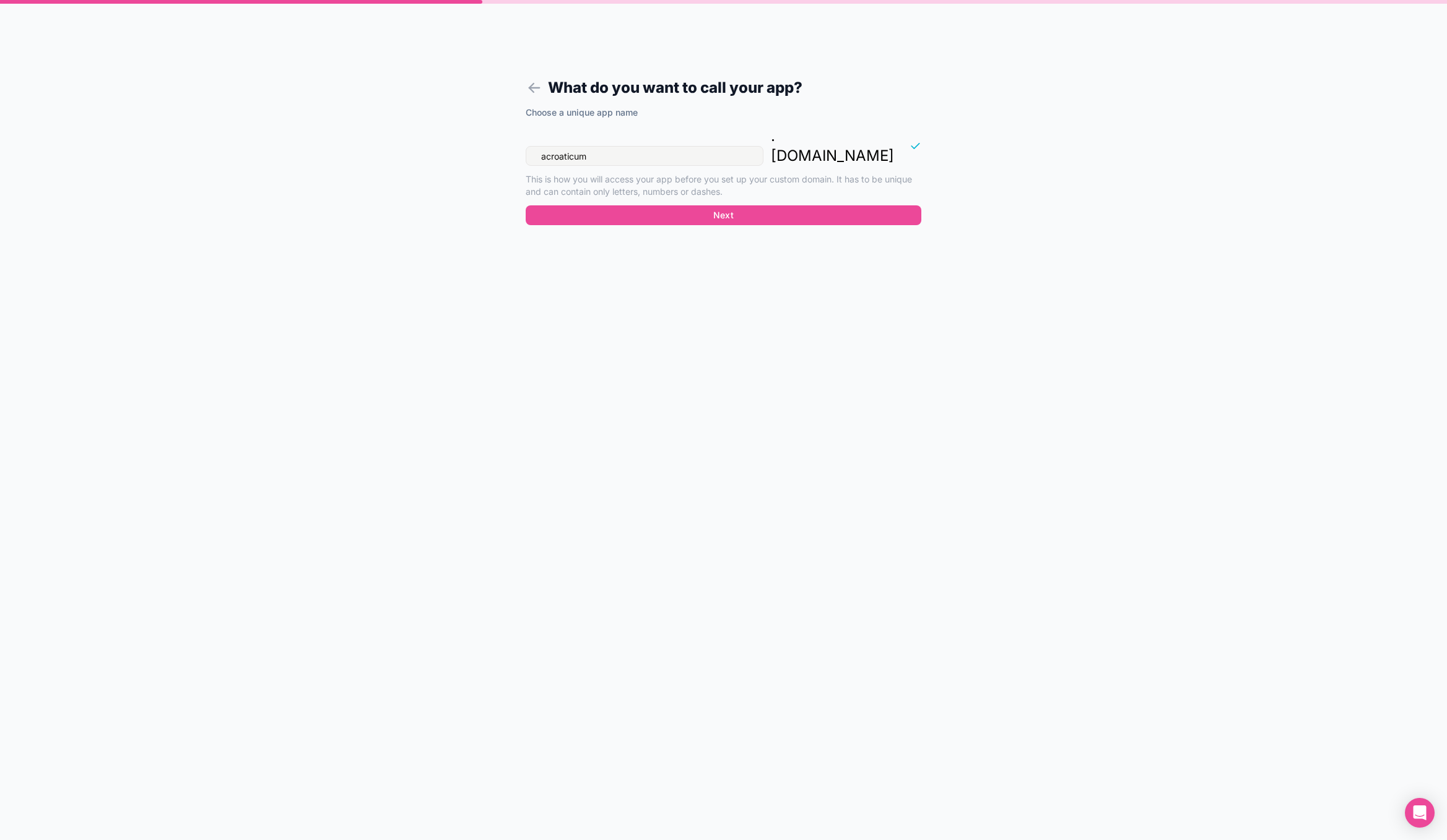
click at [737, 146] on input "acroaticum" at bounding box center [645, 156] width 238 height 20
type input "jobsherpa"
click at [791, 206] on button "Next" at bounding box center [724, 215] width 396 height 20
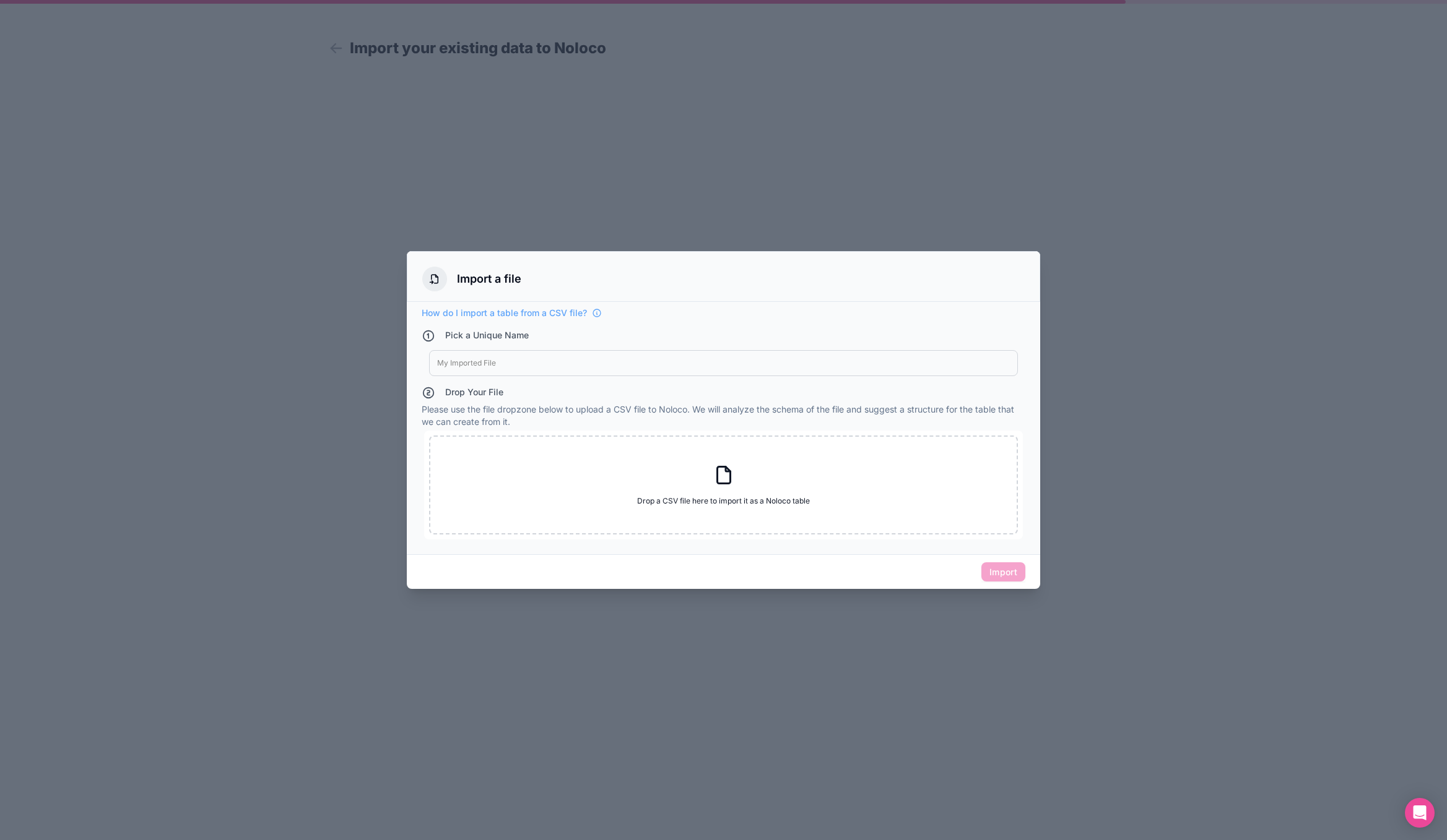
click at [521, 361] on div at bounding box center [724, 363] width 573 height 10
click at [715, 479] on icon at bounding box center [724, 475] width 22 height 22
type input "C:\fakepath\CFO Opportunities.csv"
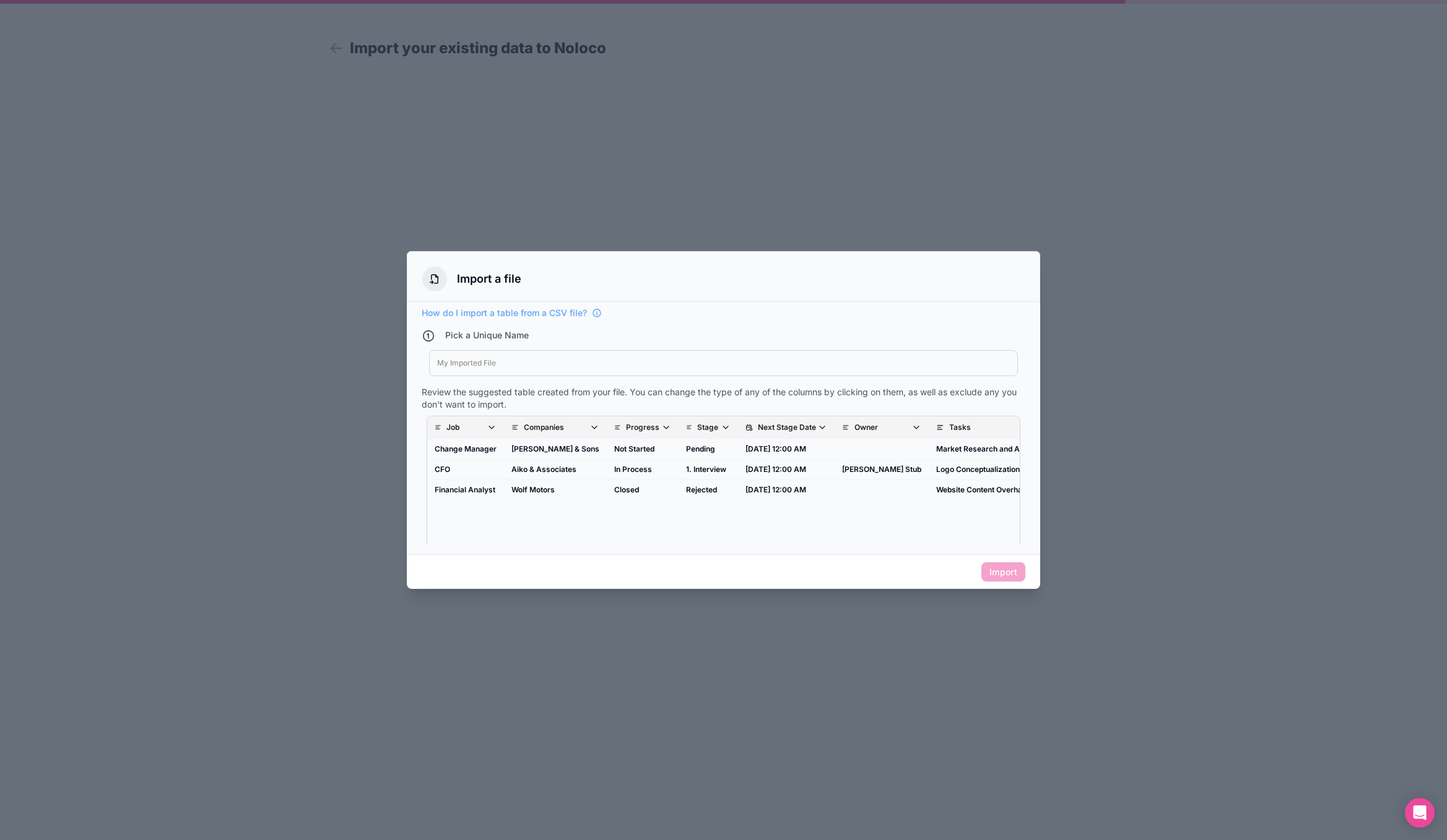
click at [471, 365] on div at bounding box center [724, 363] width 573 height 10
click at [1010, 571] on button "Import" at bounding box center [1003, 572] width 44 height 20
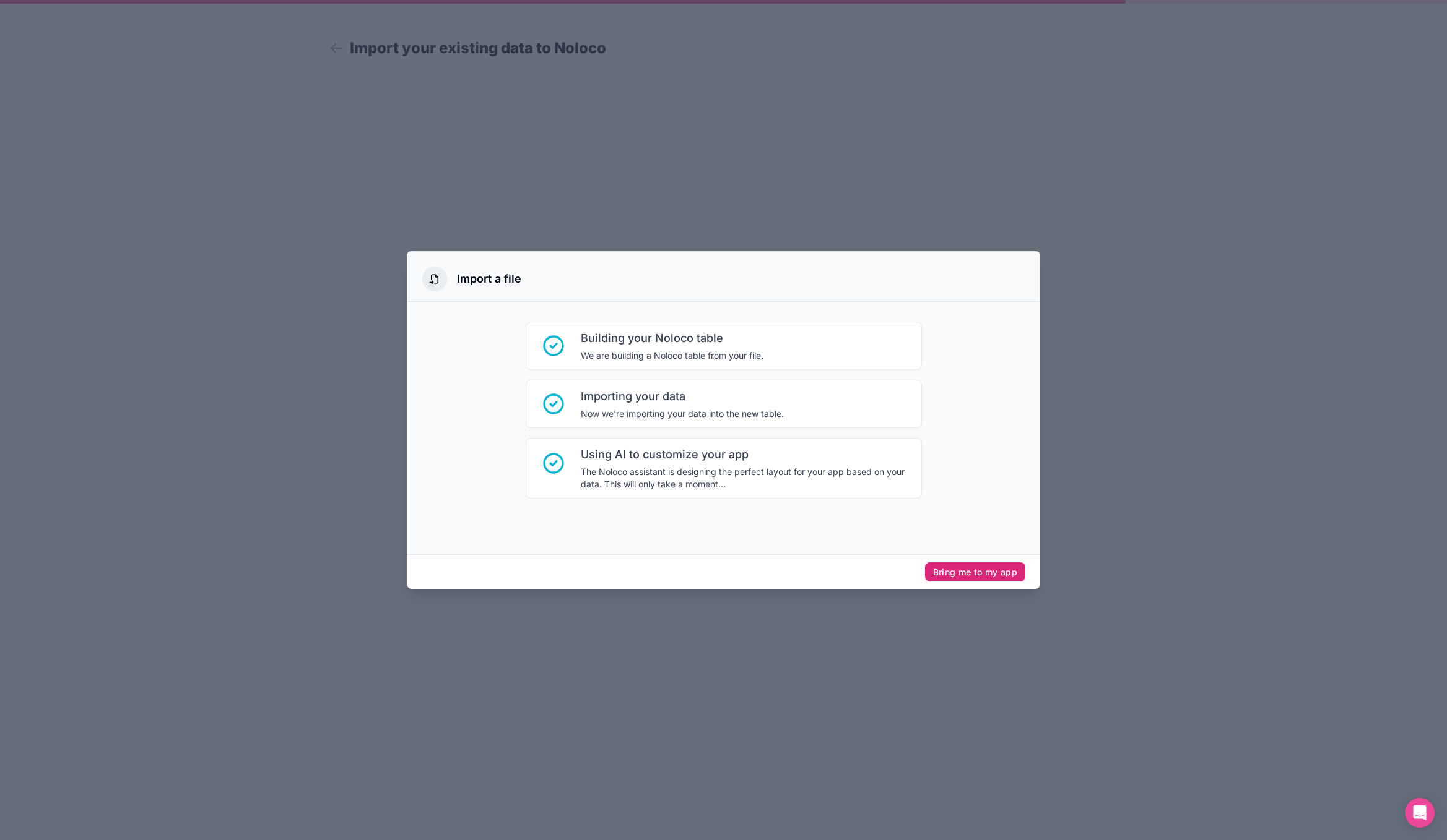
click at [964, 574] on button "Bring me to my app" at bounding box center [975, 572] width 101 height 20
